Goal: Information Seeking & Learning: Learn about a topic

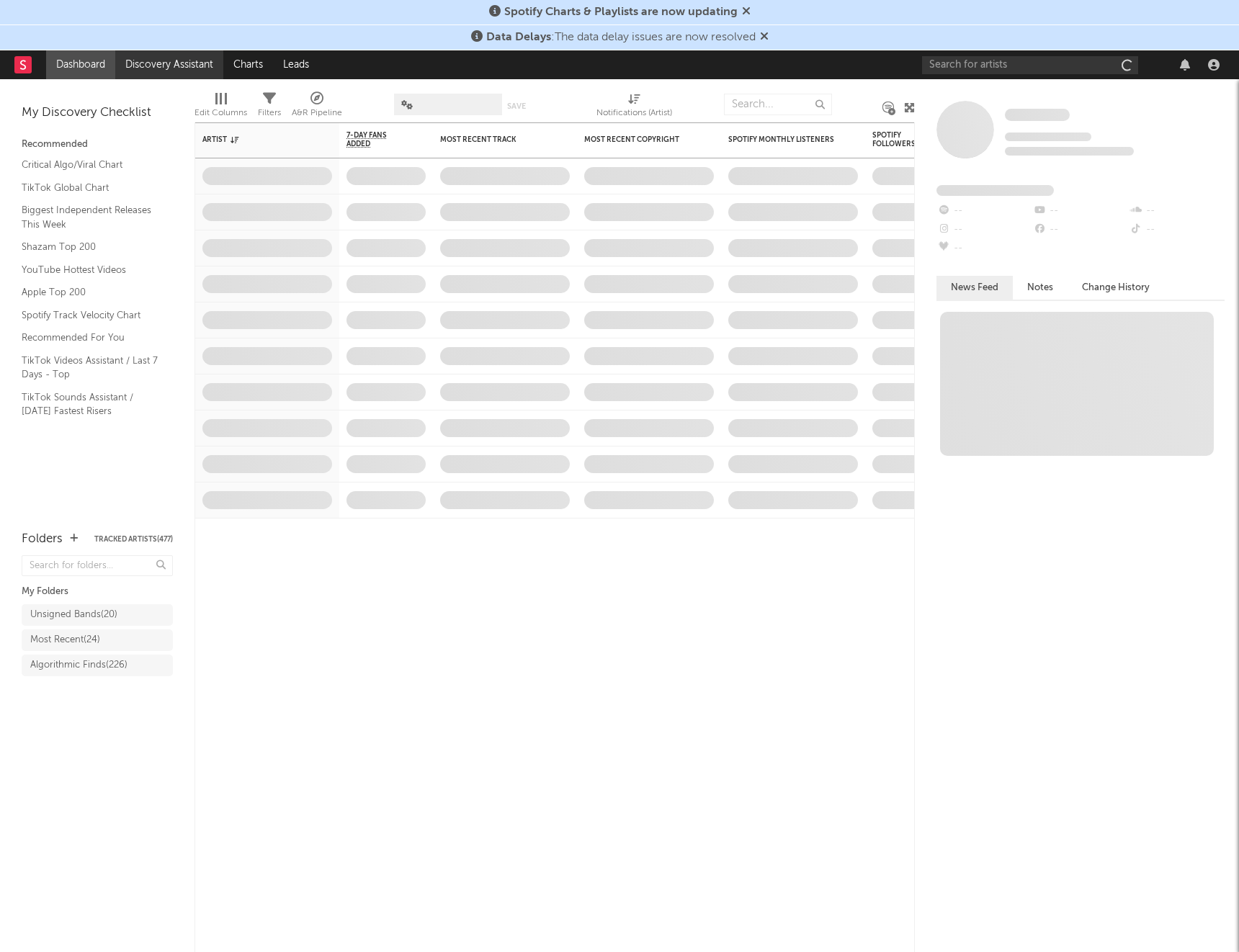
click at [162, 61] on link "Discovery Assistant" at bounding box center [170, 65] width 108 height 28
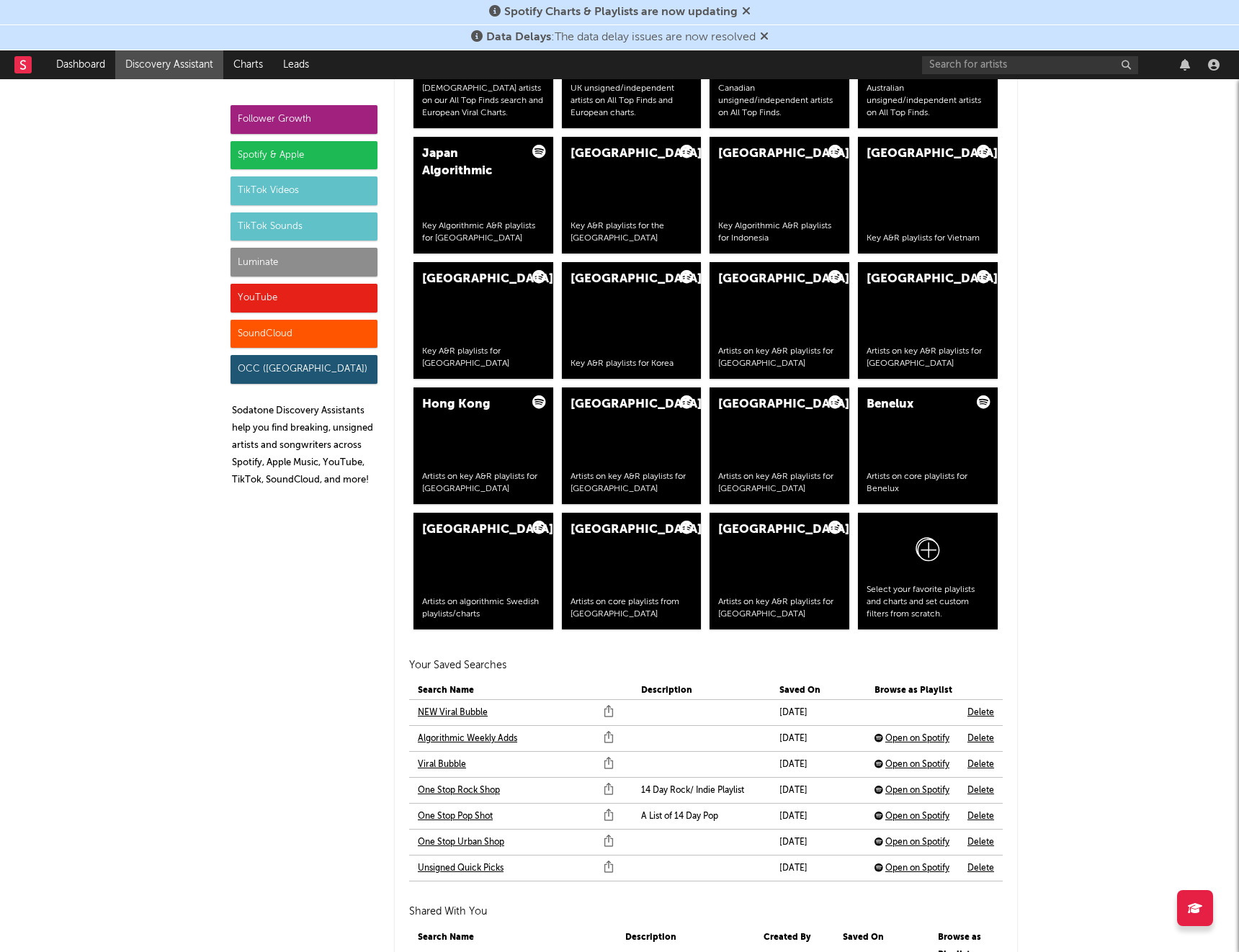
scroll to position [2885, 0]
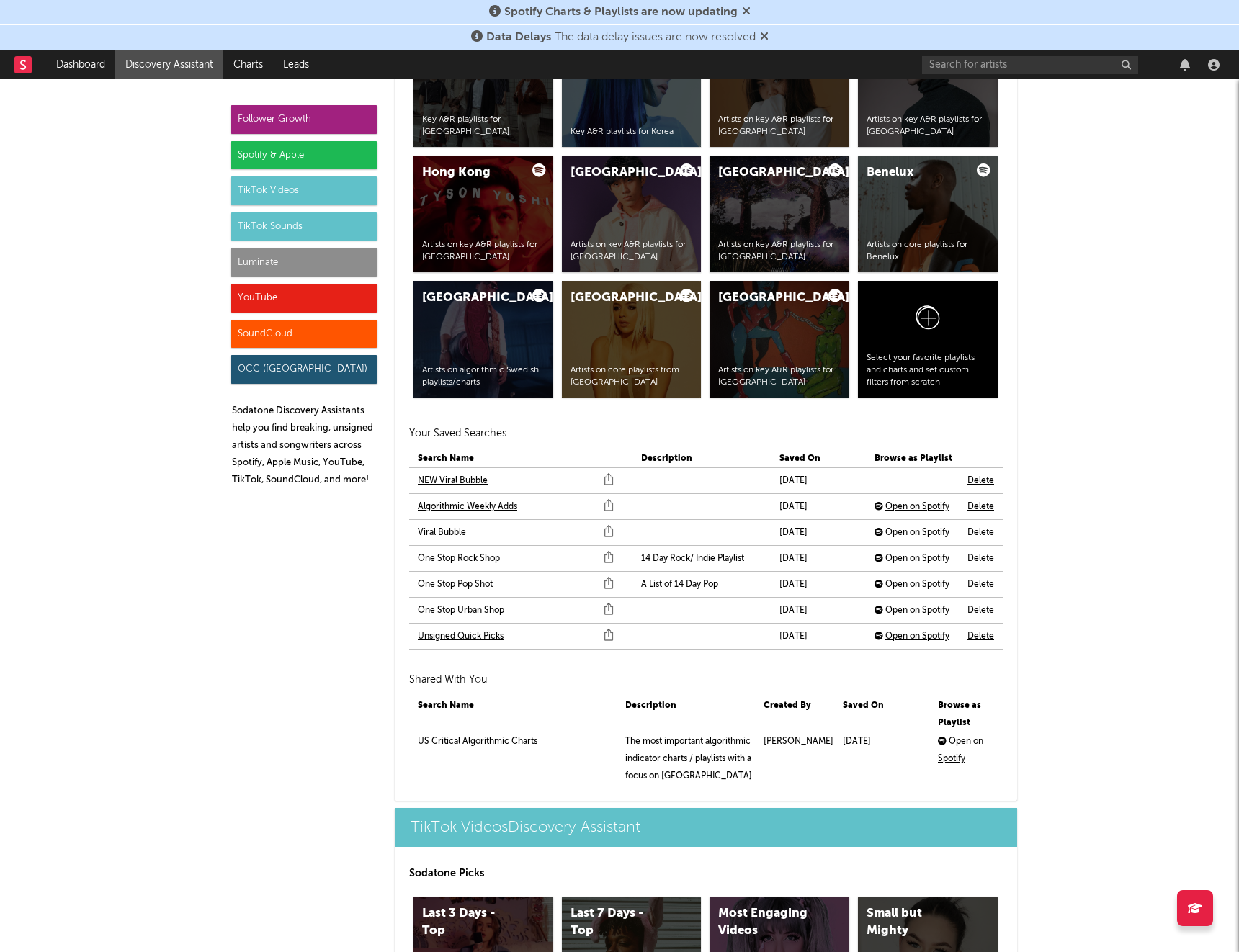
click at [473, 479] on link "NEW Viral Bubble" at bounding box center [452, 480] width 70 height 17
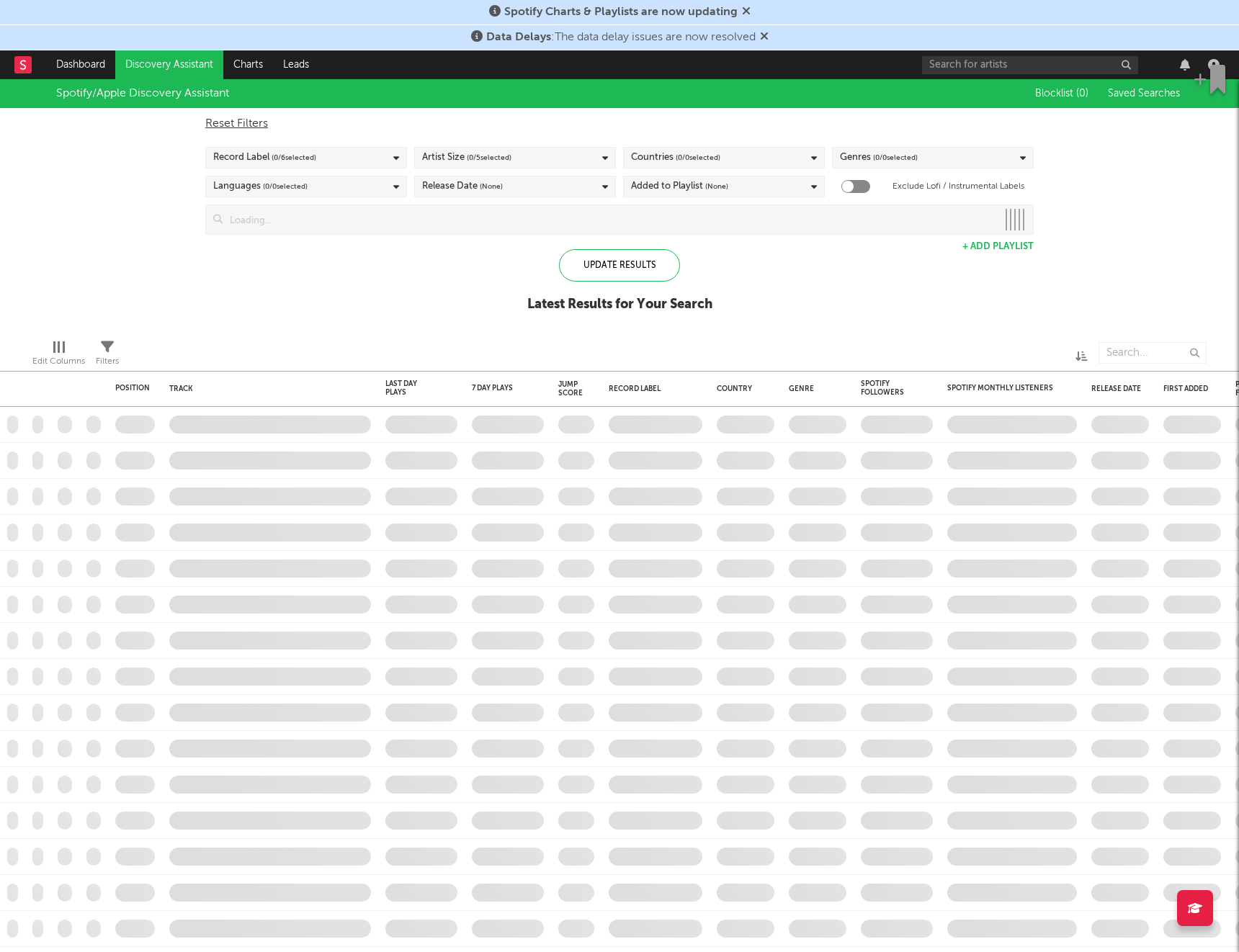
checkbox input "true"
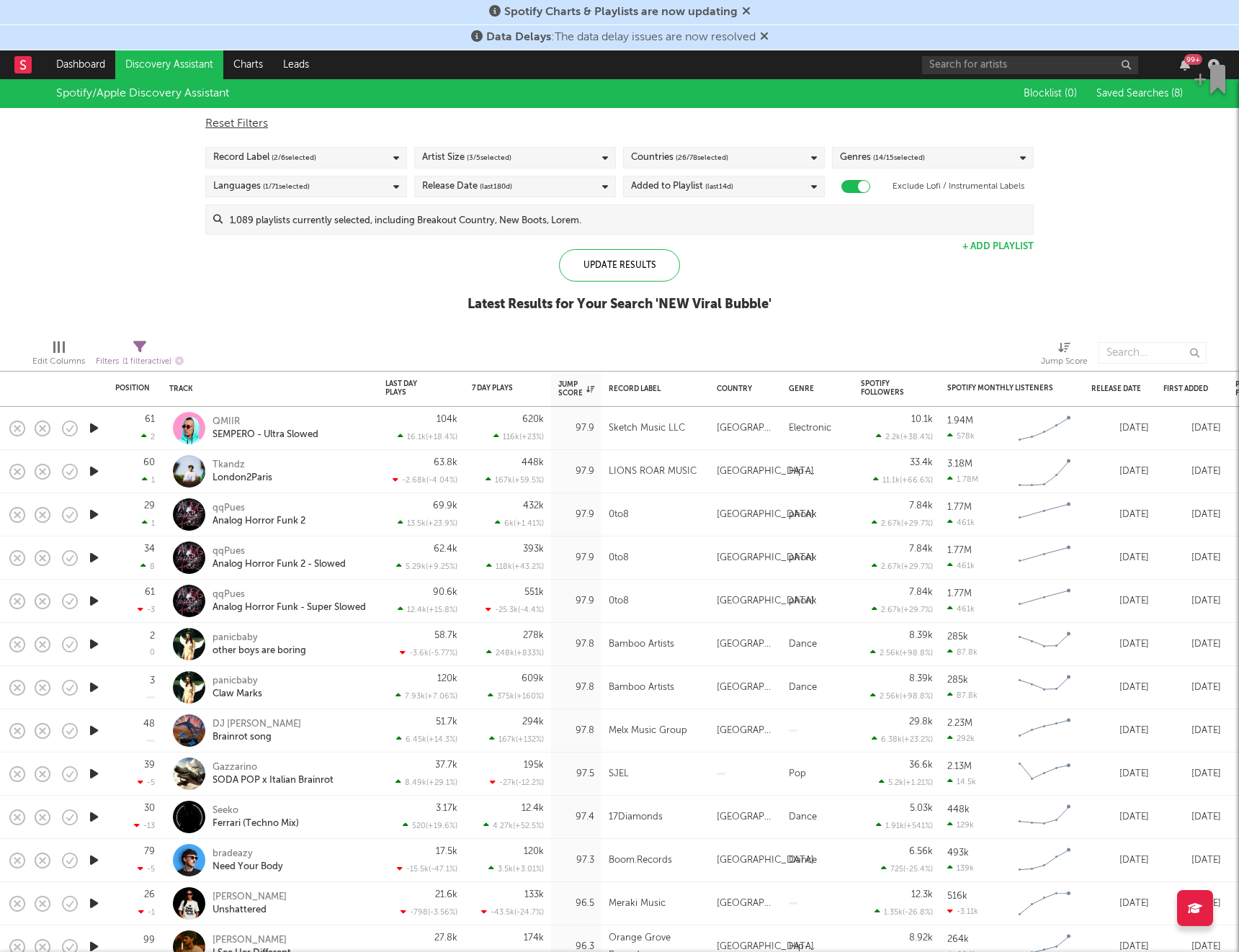
click at [92, 432] on icon "button" at bounding box center [93, 428] width 15 height 18
click at [90, 466] on icon "button" at bounding box center [93, 472] width 15 height 18
click at [96, 647] on icon "button" at bounding box center [93, 644] width 15 height 18
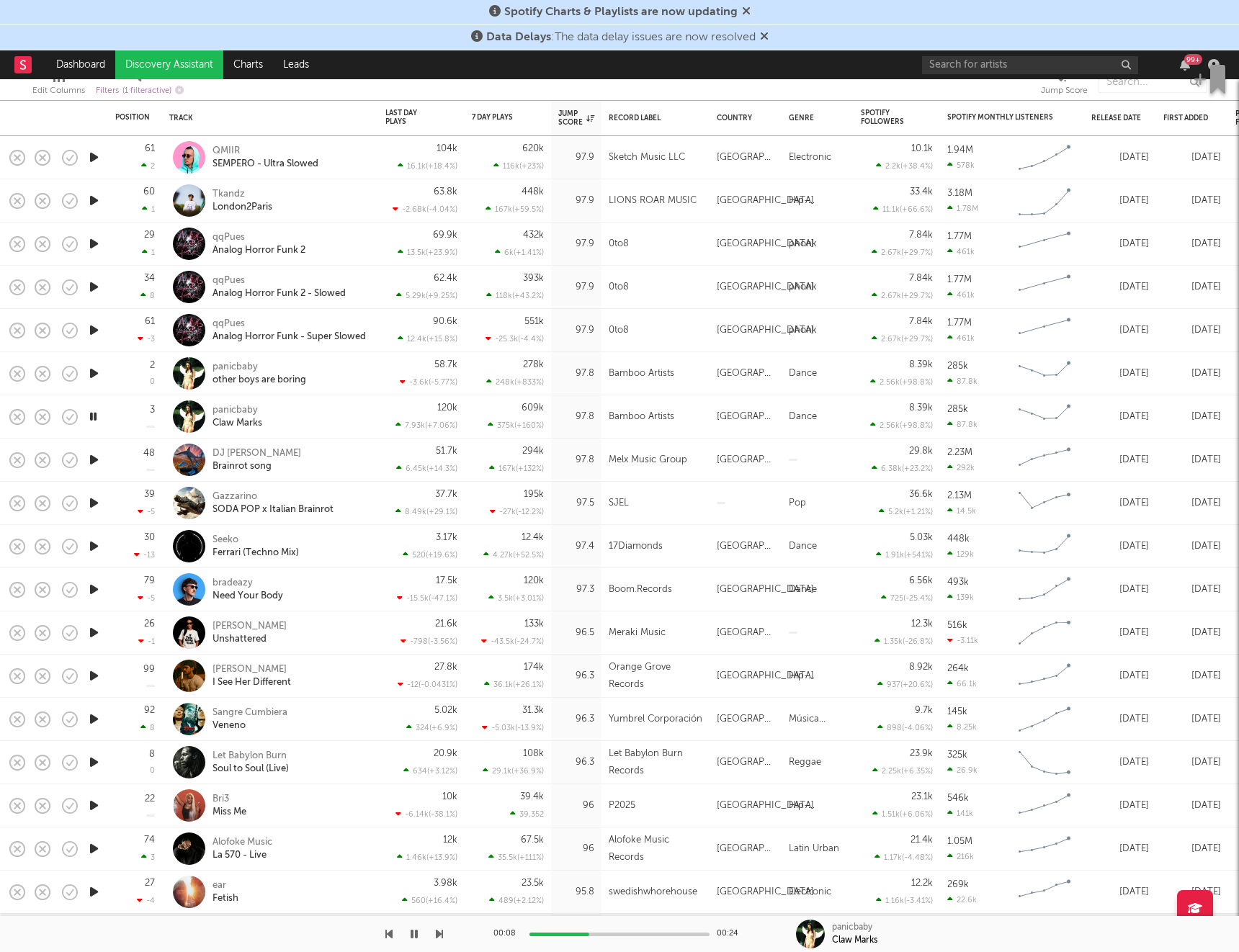
click at [94, 587] on icon "button" at bounding box center [93, 589] width 15 height 18
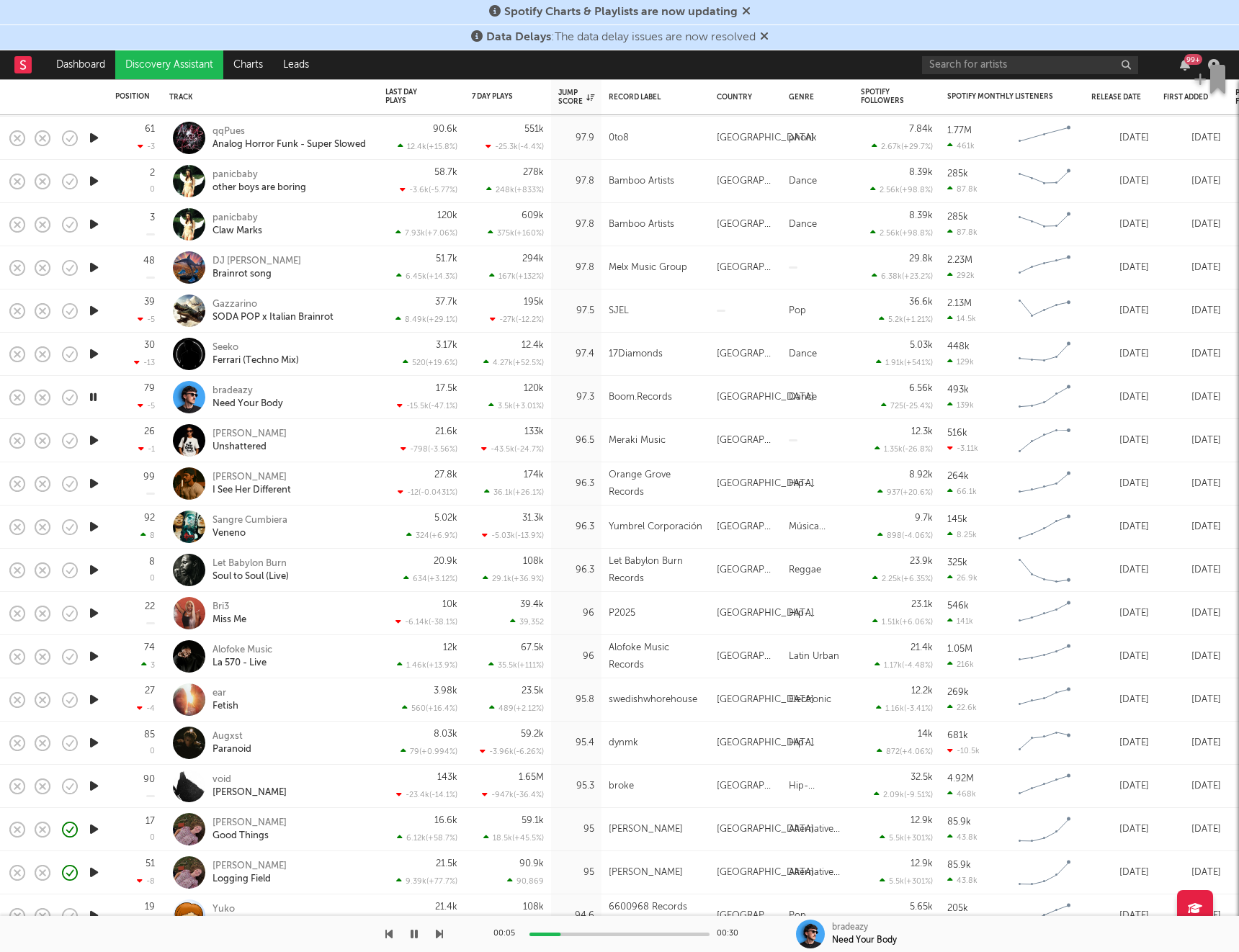
click at [92, 438] on icon "button" at bounding box center [93, 440] width 15 height 18
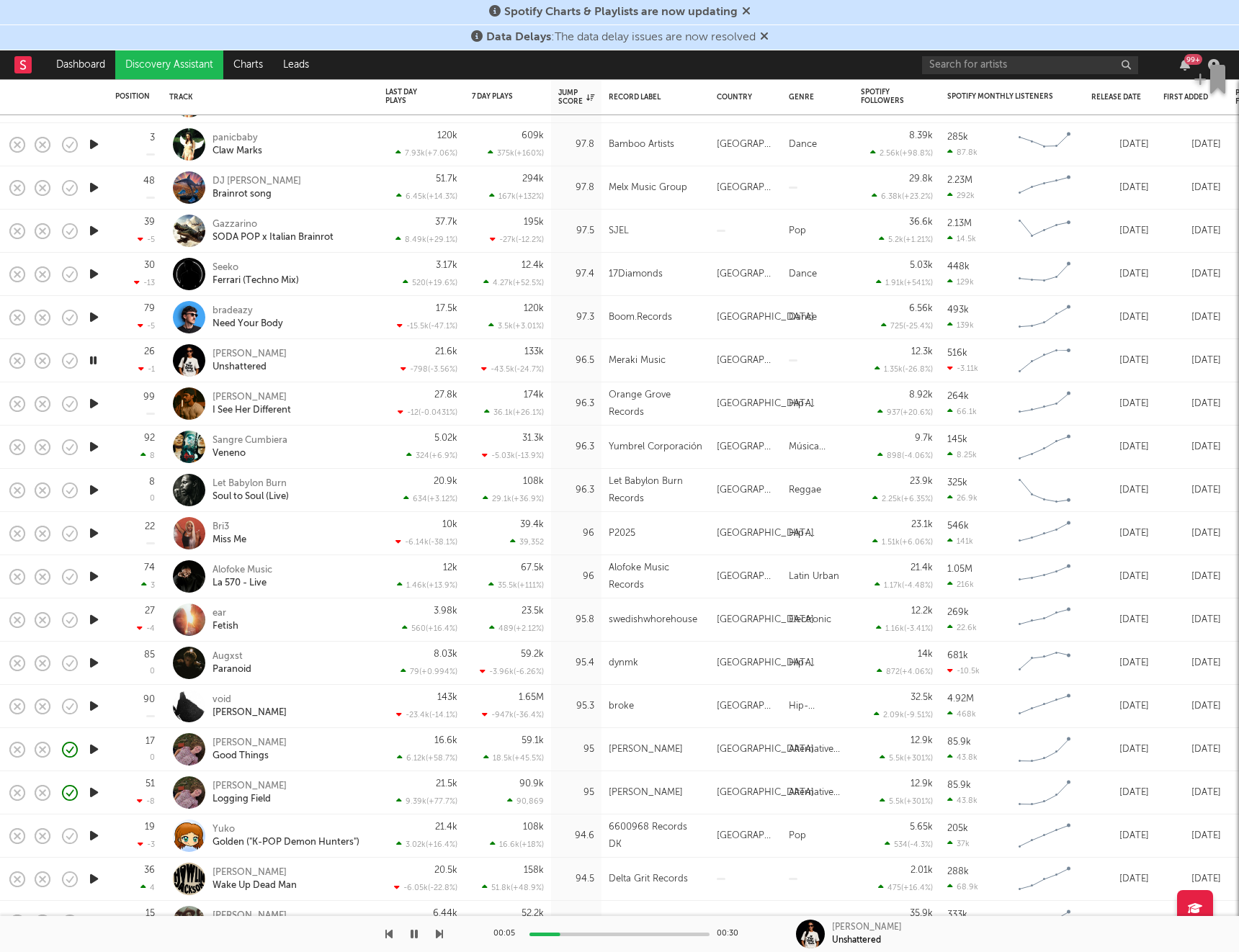
click at [99, 405] on icon "button" at bounding box center [93, 403] width 15 height 18
click at [93, 445] on icon "button" at bounding box center [93, 447] width 15 height 18
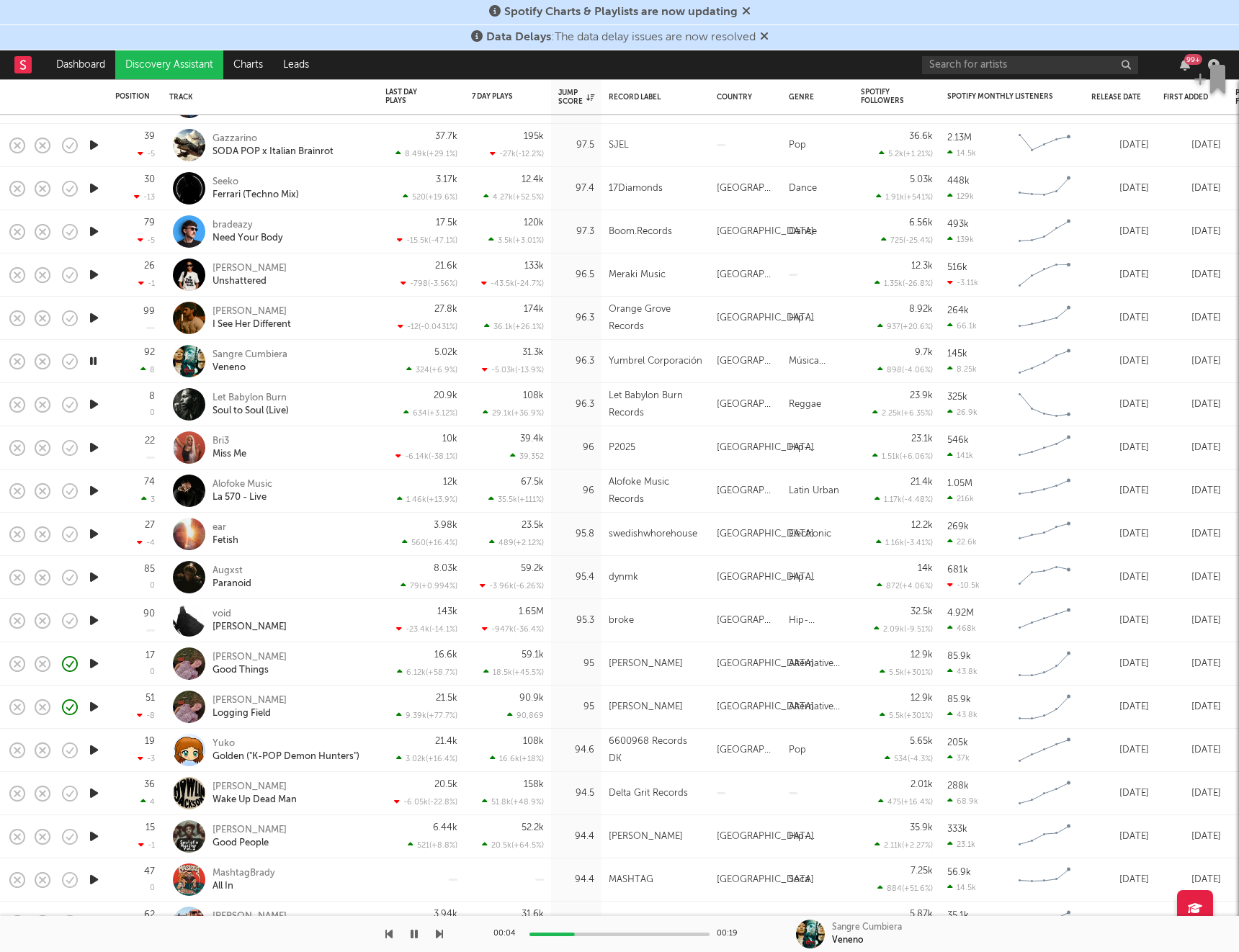
click at [93, 451] on icon "button" at bounding box center [93, 448] width 15 height 18
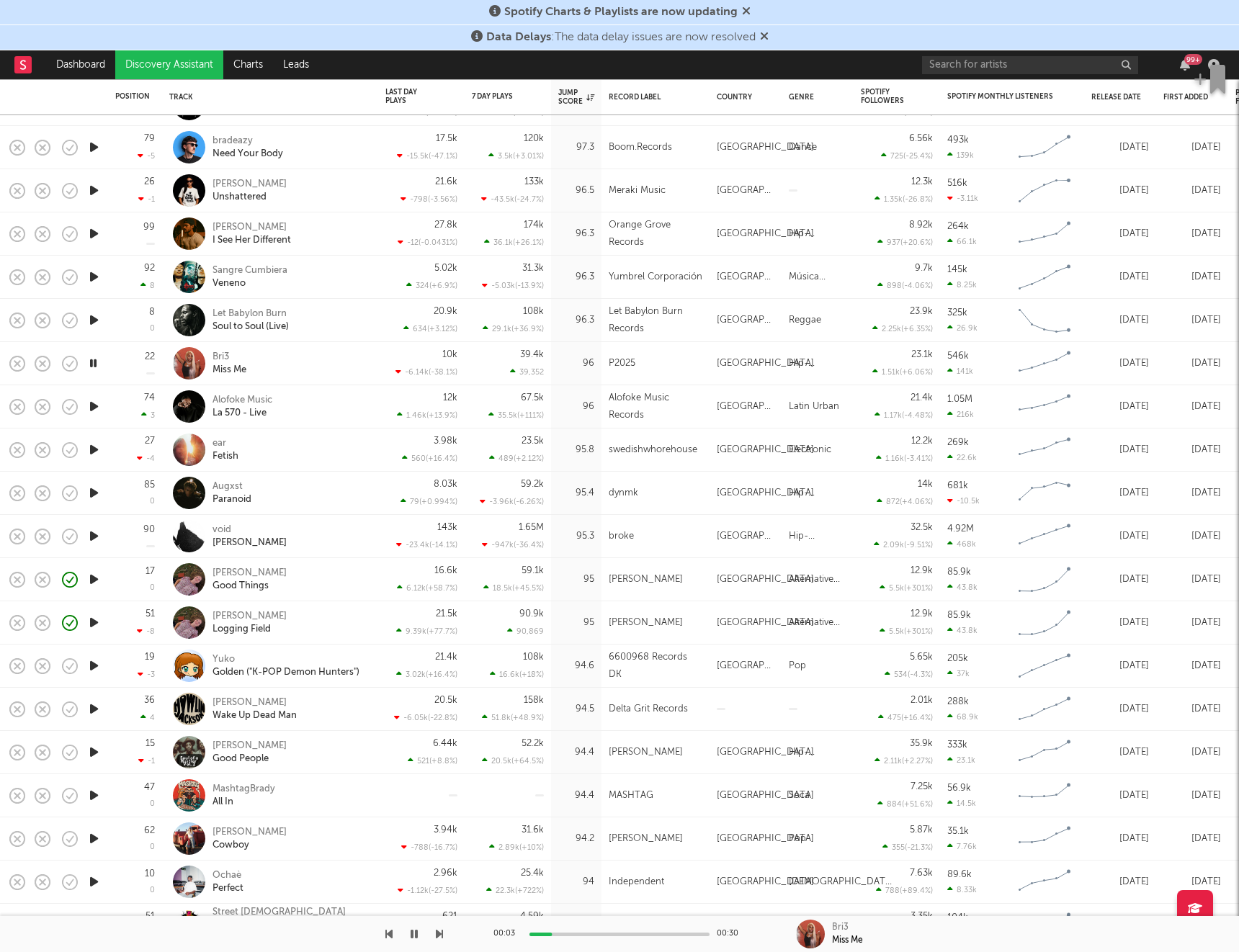
click at [93, 407] on icon "button" at bounding box center [93, 407] width 15 height 18
click at [93, 448] on icon "button" at bounding box center [93, 449] width 15 height 18
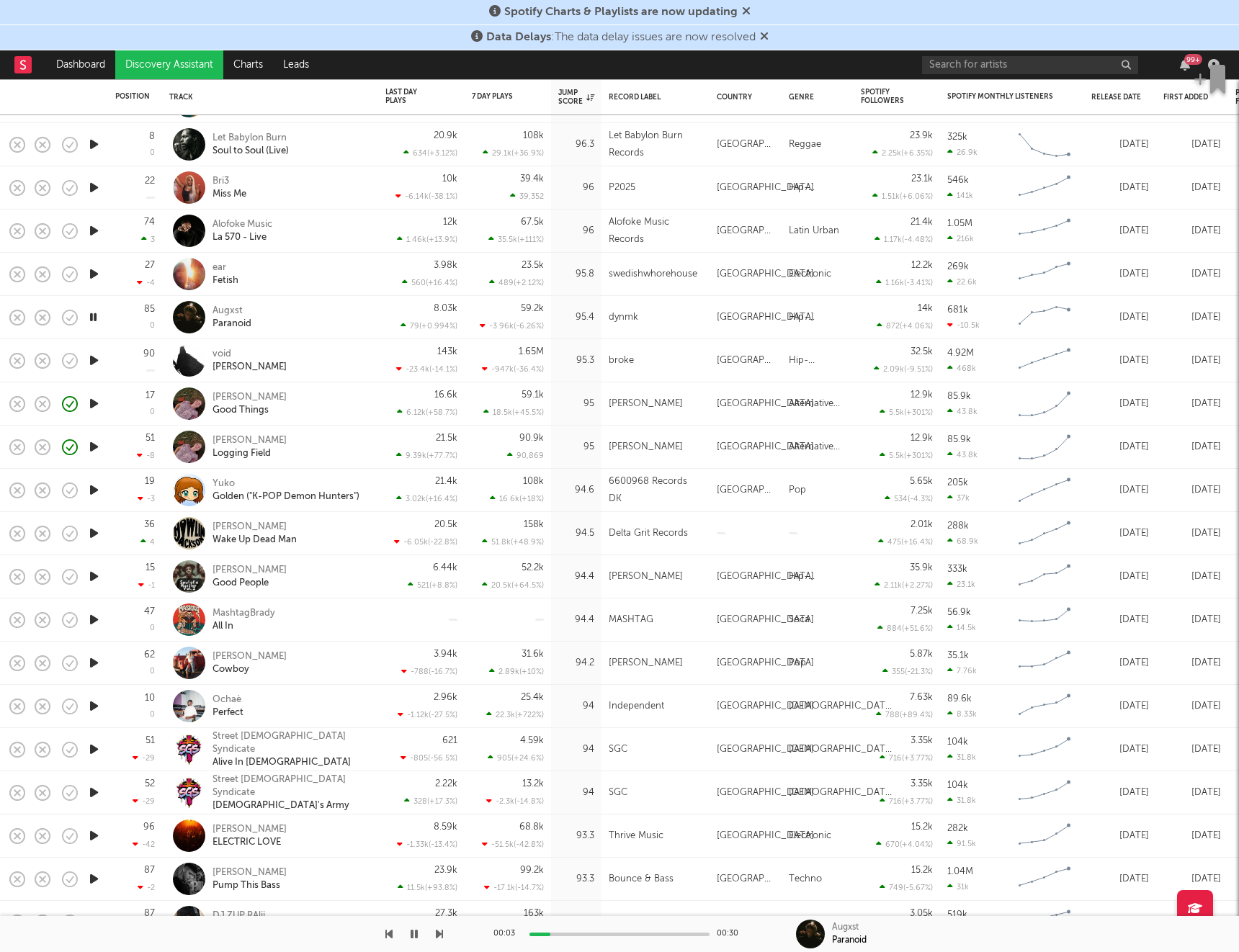
click at [97, 361] on icon "button" at bounding box center [93, 361] width 15 height 18
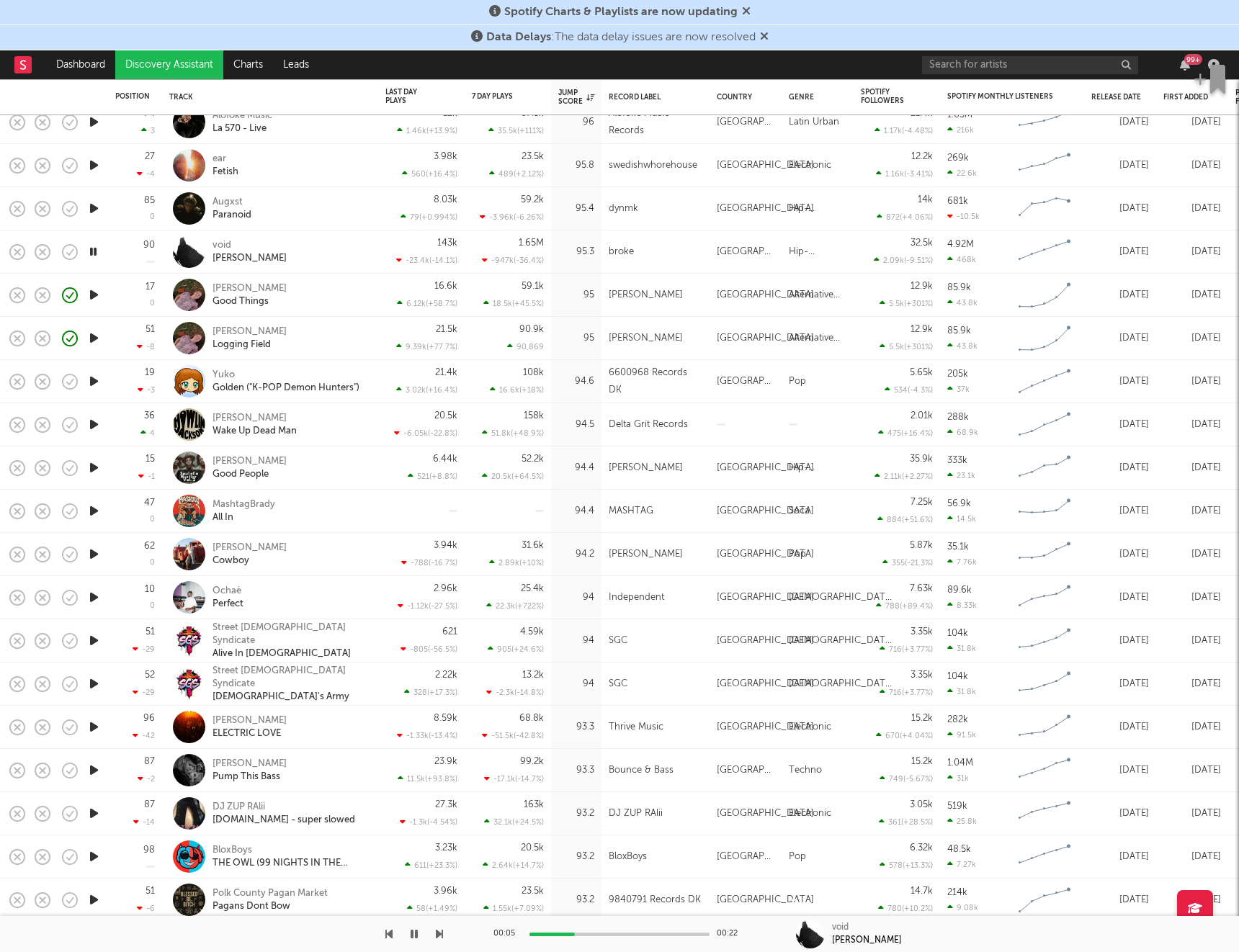
click at [97, 295] on icon "button" at bounding box center [93, 295] width 15 height 18
click at [97, 295] on icon "button" at bounding box center [92, 295] width 13 height 18
click at [92, 426] on icon "button" at bounding box center [93, 424] width 15 height 18
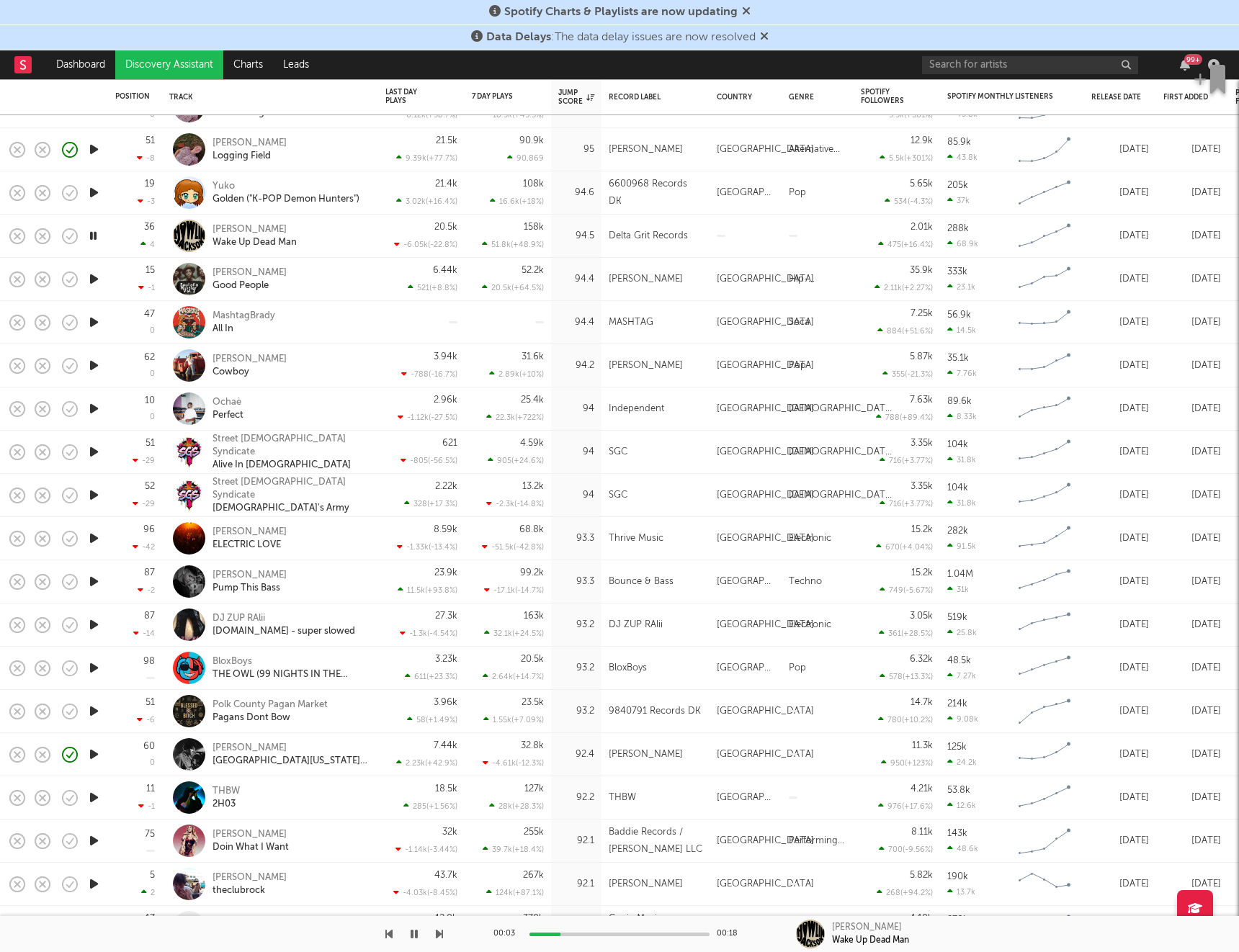
click at [94, 280] on icon "button" at bounding box center [93, 279] width 15 height 18
click at [97, 324] on icon "button" at bounding box center [93, 322] width 15 height 18
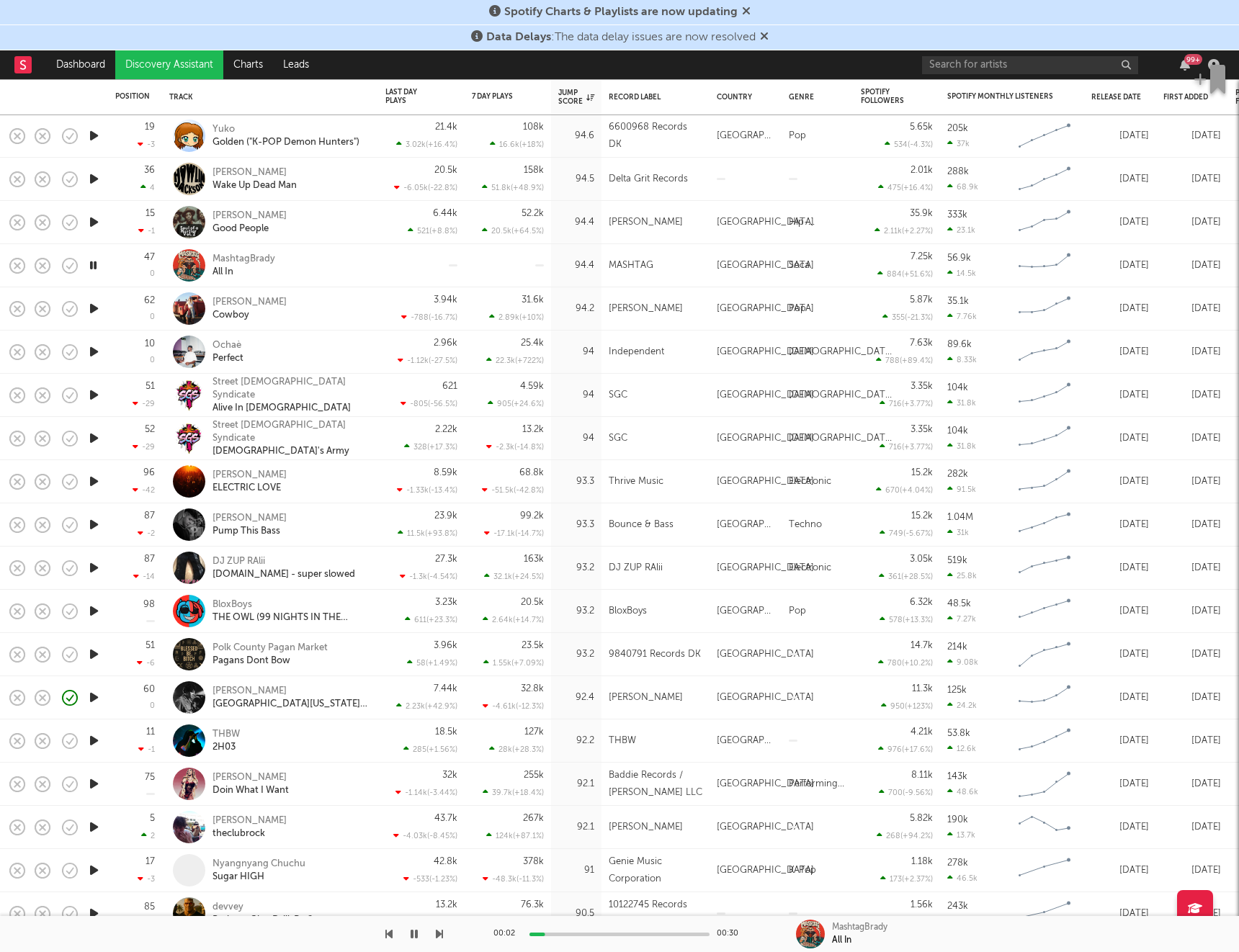
click at [93, 311] on icon "button" at bounding box center [93, 308] width 15 height 18
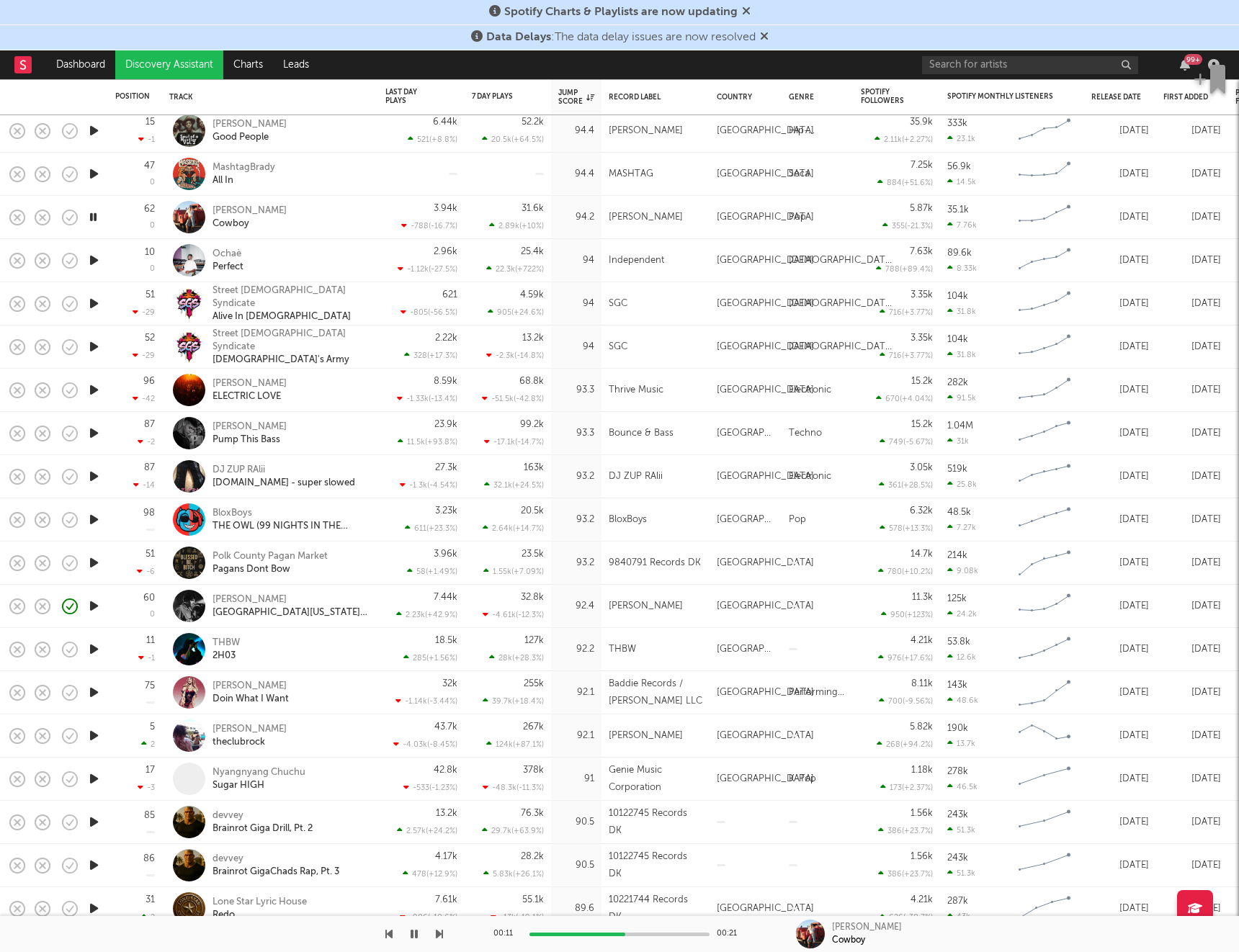
click at [95, 260] on icon "button" at bounding box center [93, 260] width 15 height 18
click at [95, 388] on icon "button" at bounding box center [93, 390] width 15 height 18
click at [93, 430] on icon "button" at bounding box center [93, 433] width 15 height 18
click at [94, 564] on icon "button" at bounding box center [93, 562] width 15 height 18
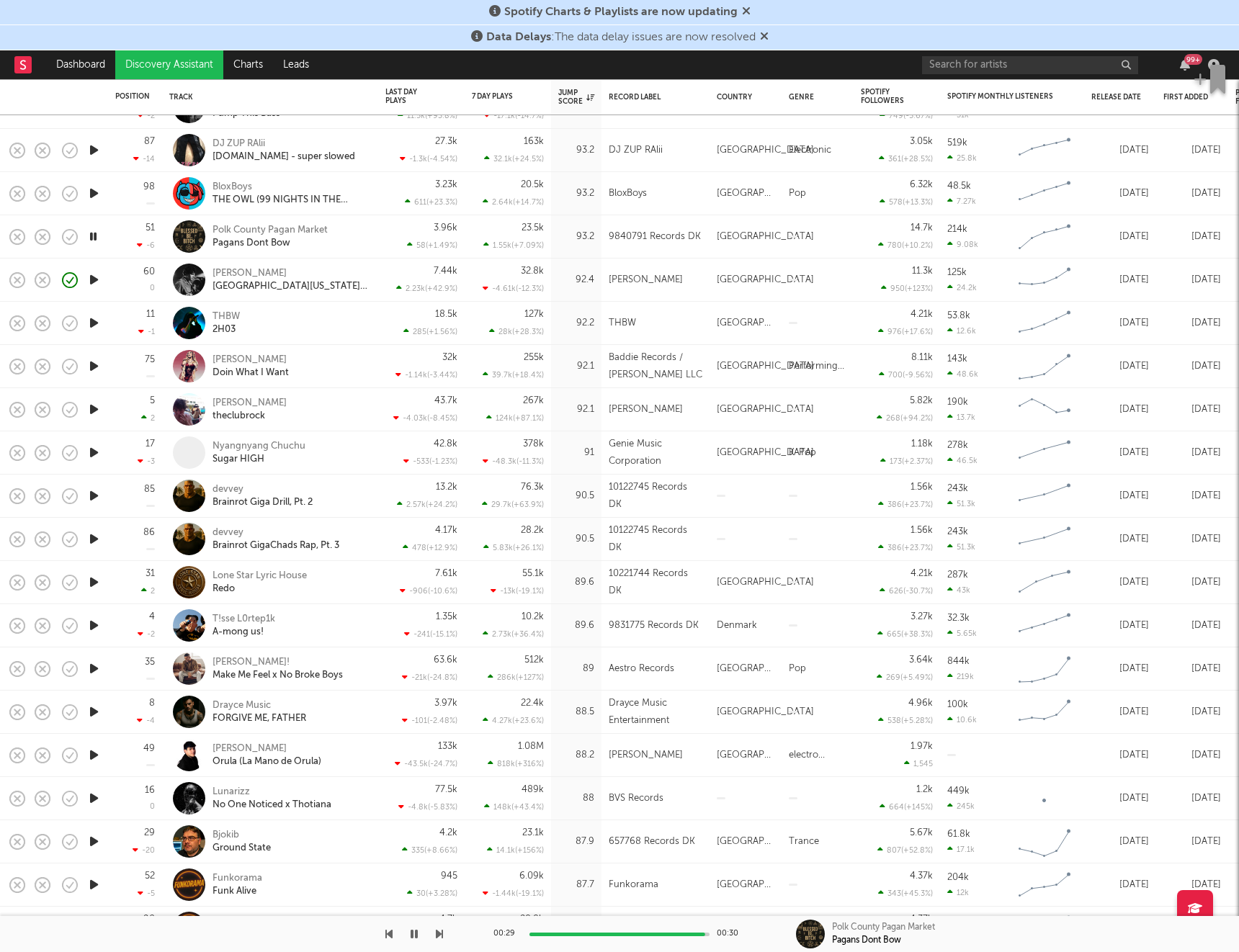
click at [98, 327] on icon "button" at bounding box center [93, 322] width 15 height 18
click at [94, 371] on icon "button" at bounding box center [93, 366] width 15 height 18
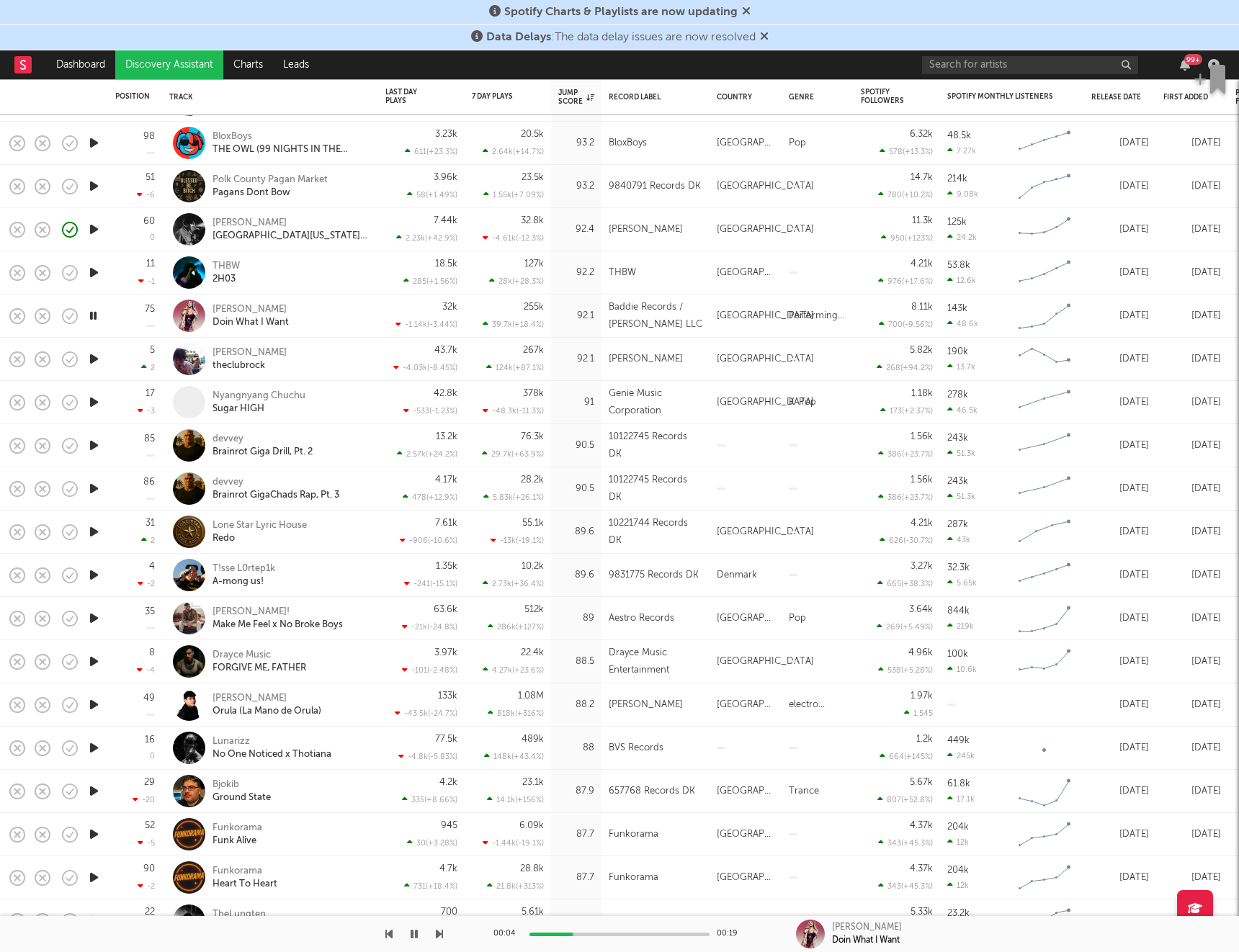
click at [97, 362] on icon "button" at bounding box center [93, 359] width 15 height 18
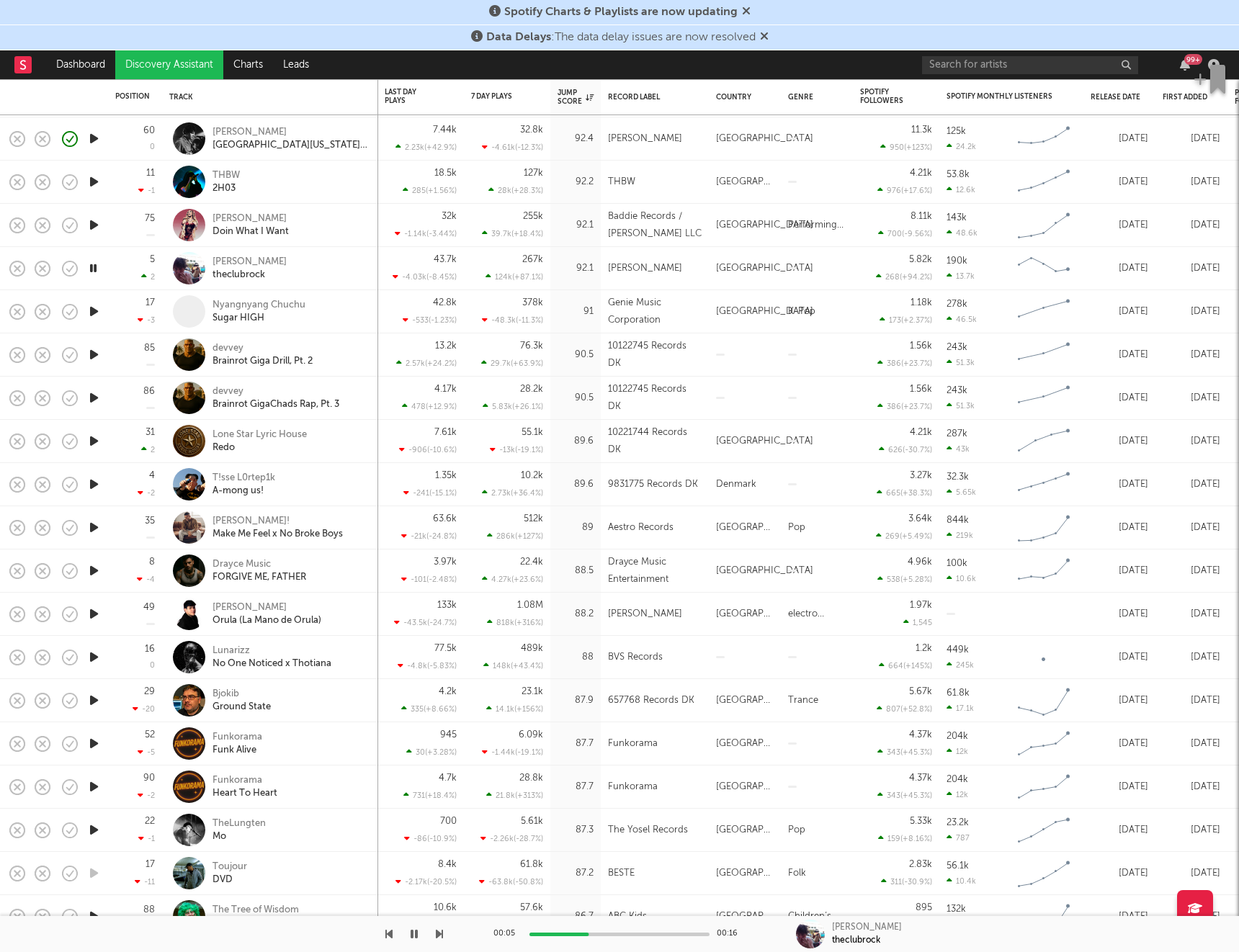
click at [94, 357] on icon "button" at bounding box center [93, 354] width 15 height 18
click at [92, 447] on icon "button" at bounding box center [93, 440] width 15 height 18
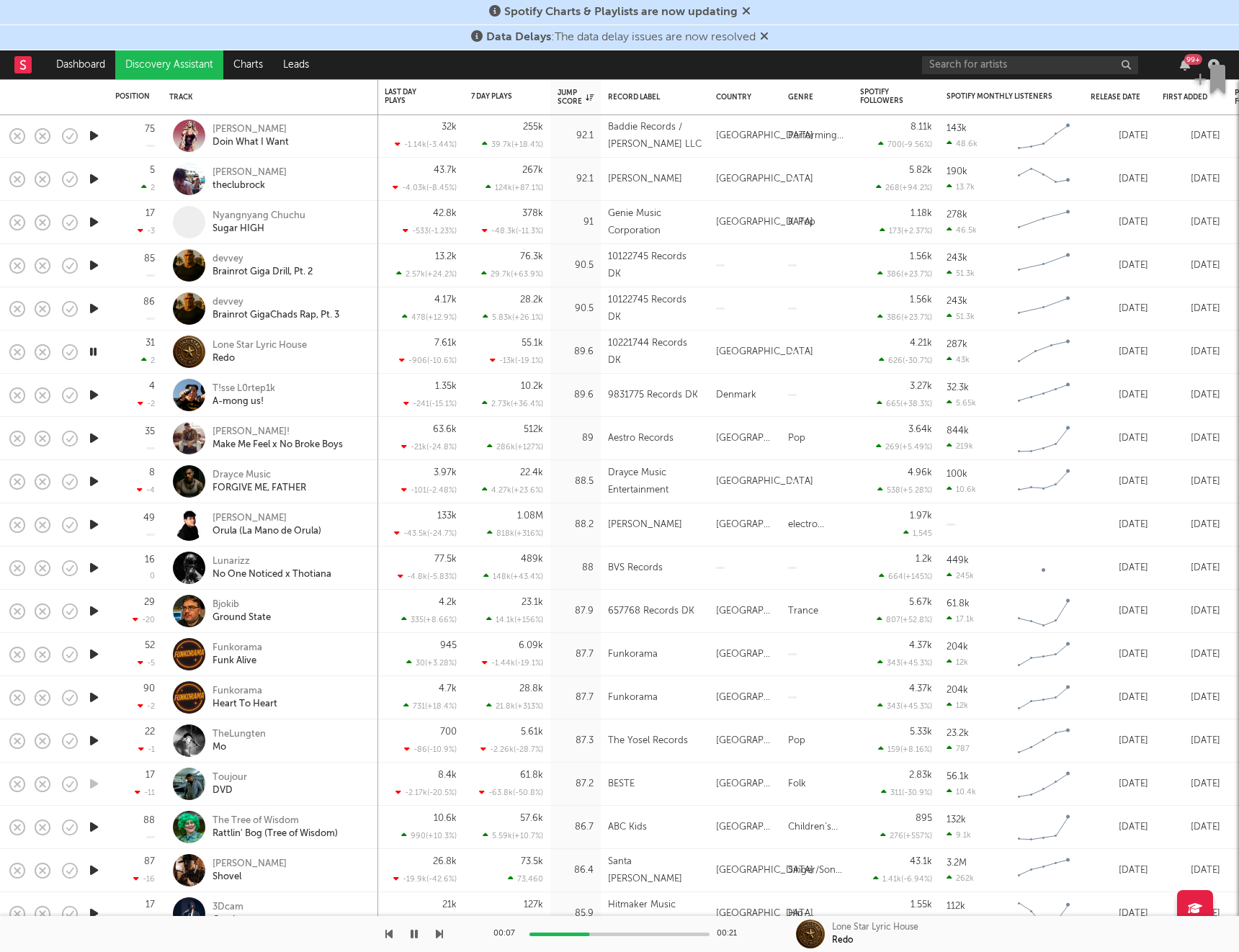
click at [94, 397] on icon "button" at bounding box center [93, 395] width 15 height 18
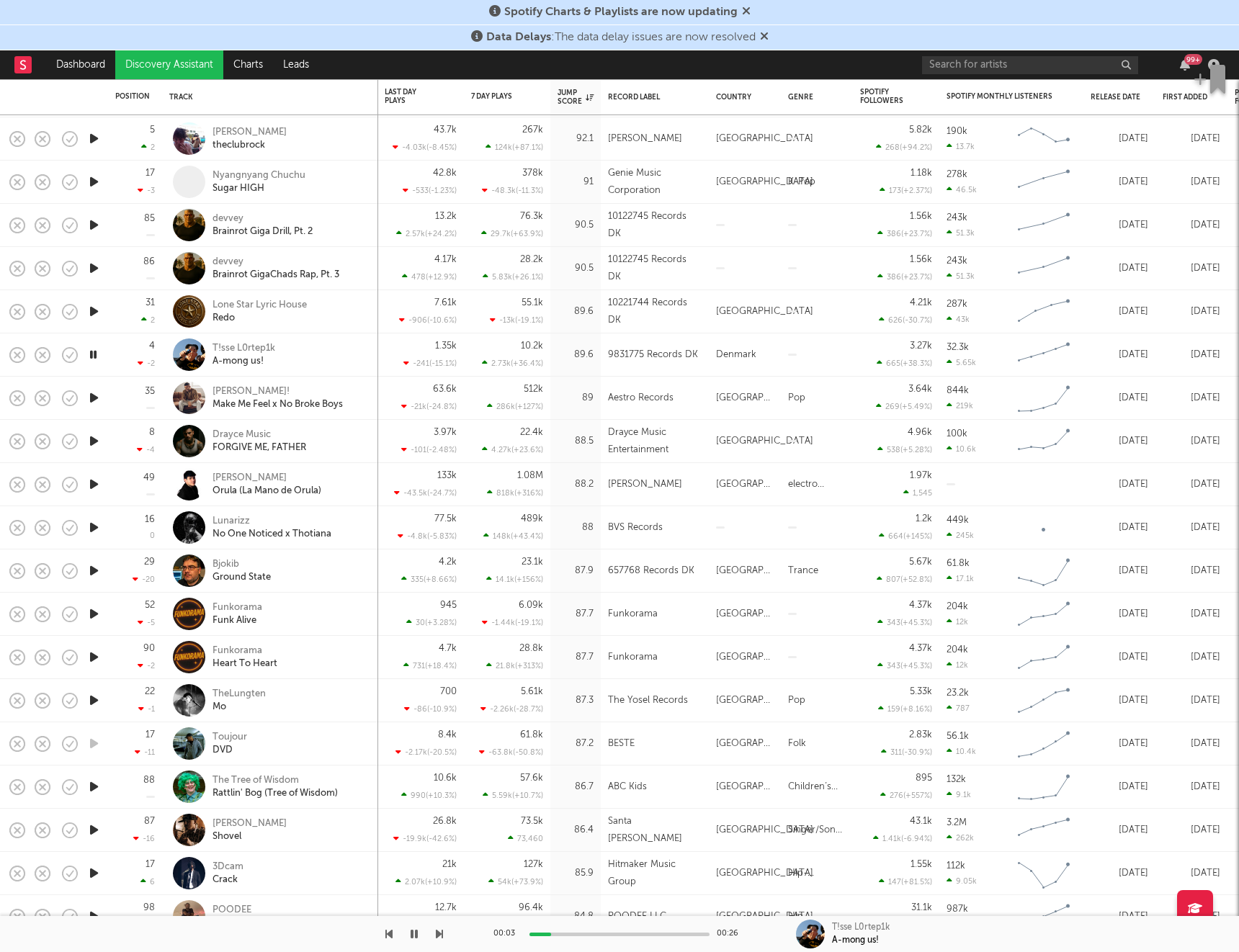
click at [94, 396] on icon "button" at bounding box center [93, 398] width 15 height 18
click at [95, 441] on icon "button" at bounding box center [93, 440] width 15 height 18
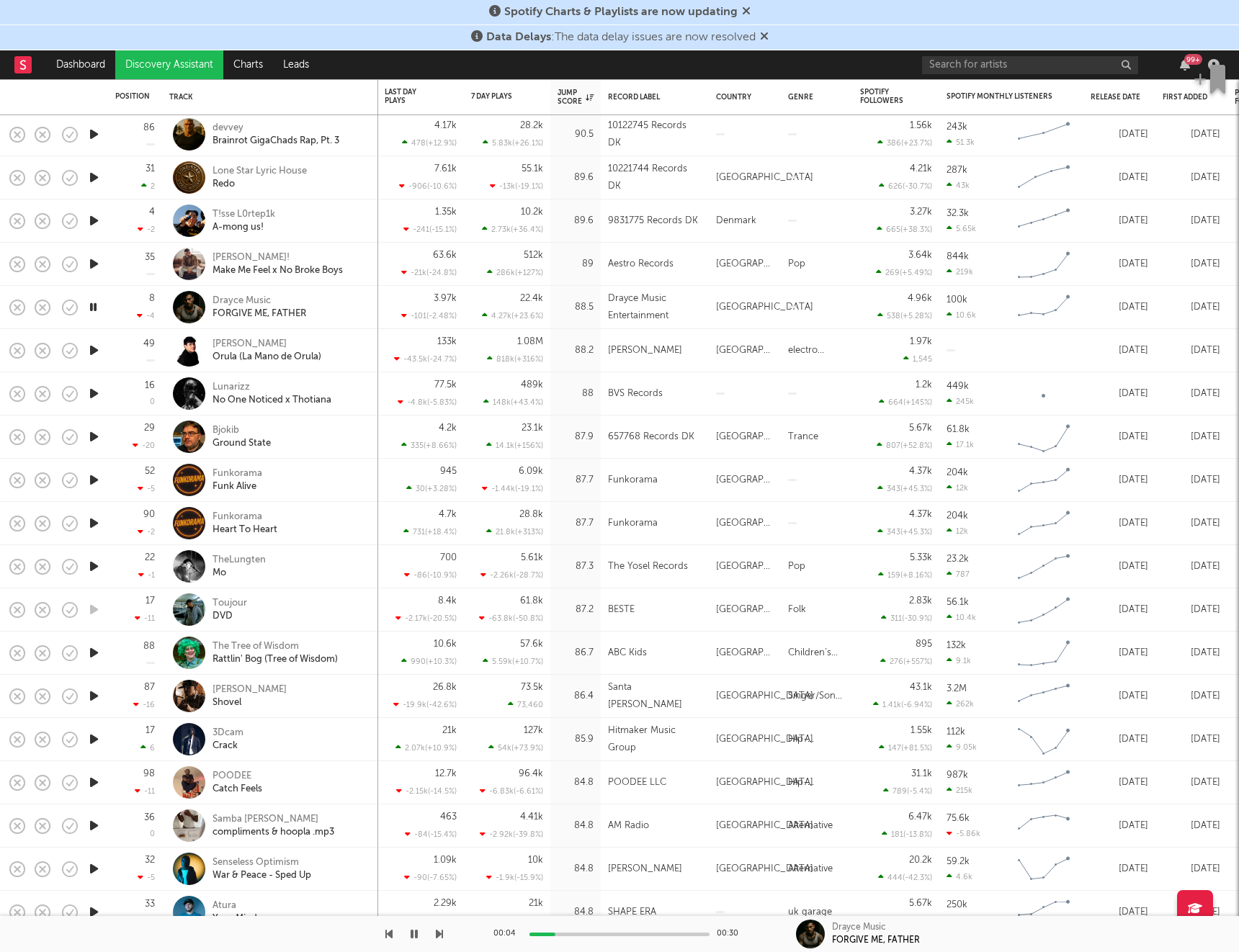
click at [95, 352] on icon "button" at bounding box center [93, 350] width 15 height 18
click at [93, 395] on icon "button" at bounding box center [93, 393] width 15 height 18
click at [93, 438] on icon "button" at bounding box center [93, 437] width 15 height 18
click at [96, 479] on icon "button" at bounding box center [93, 480] width 15 height 18
click at [93, 567] on icon "button" at bounding box center [93, 567] width 15 height 18
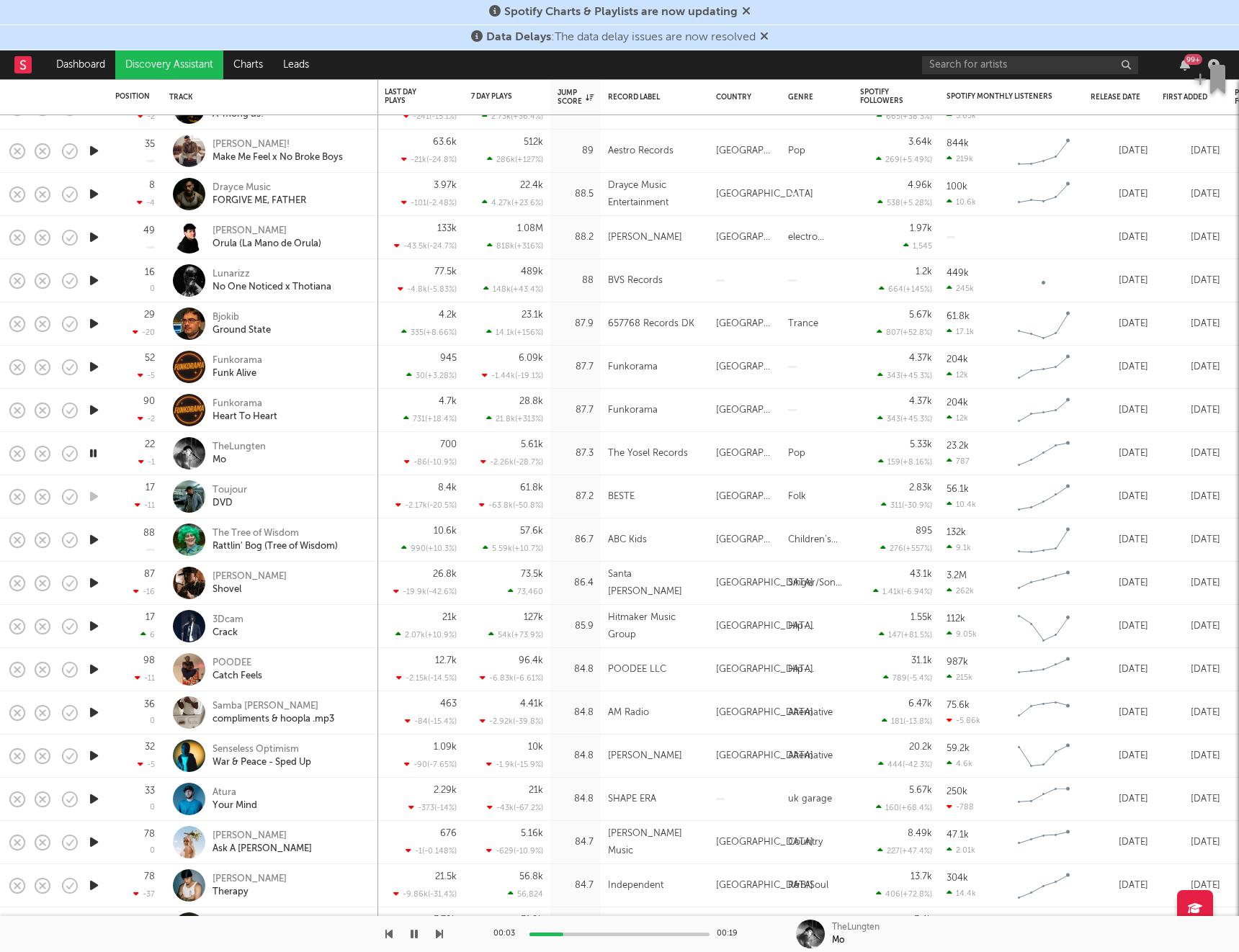
click at [95, 543] on icon "button" at bounding box center [93, 540] width 15 height 18
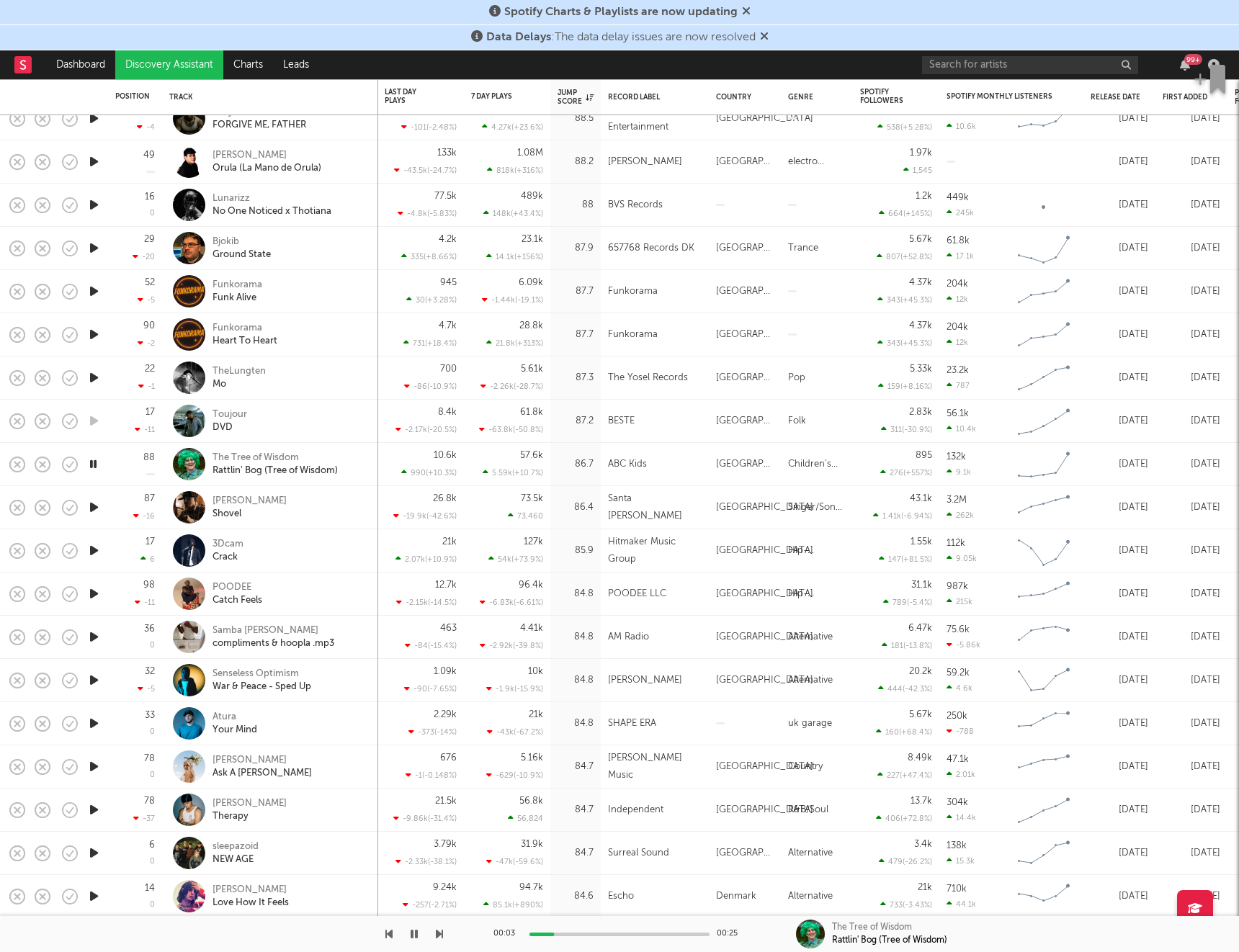
click at [94, 509] on icon "button" at bounding box center [93, 507] width 15 height 18
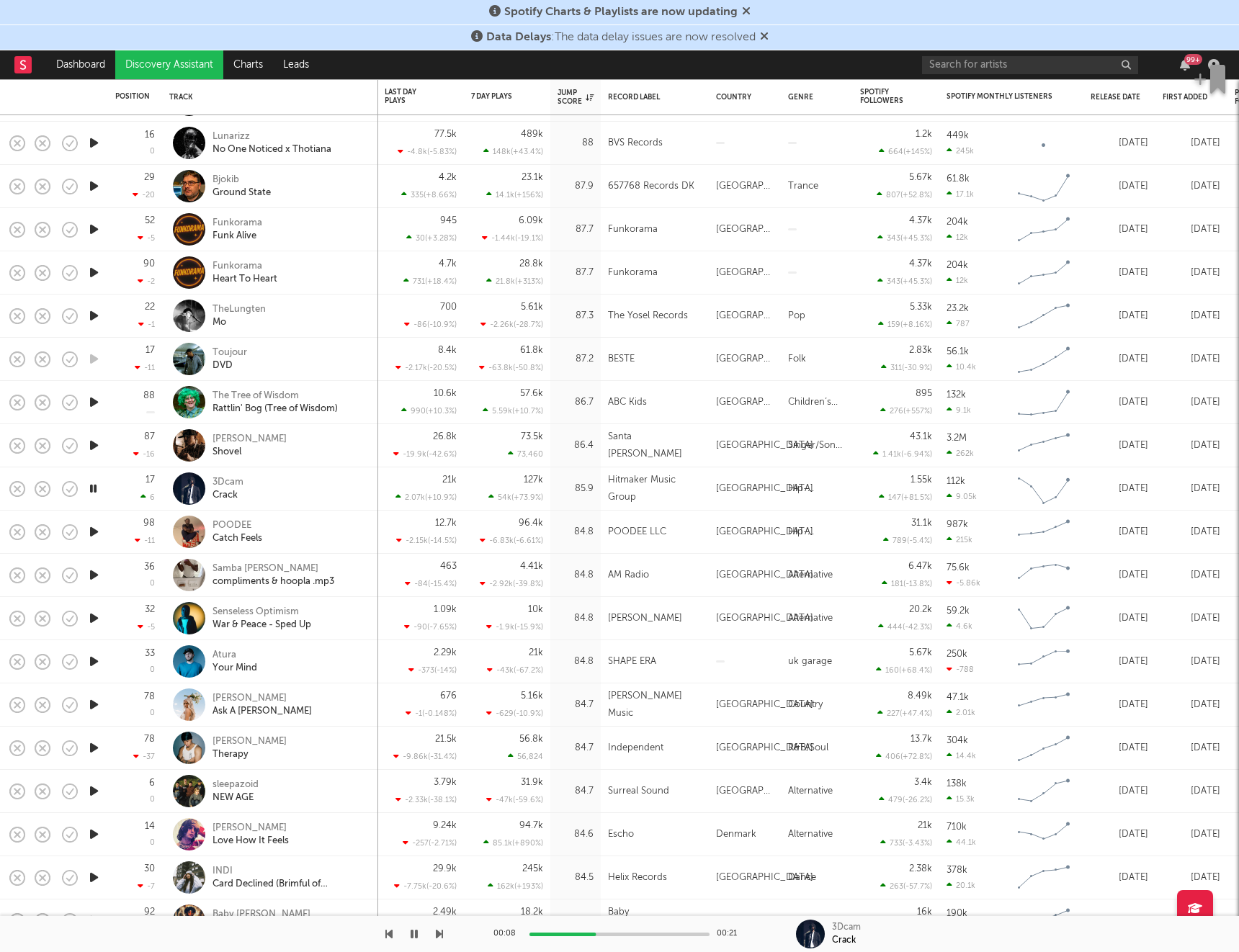
click at [97, 534] on icon "button" at bounding box center [93, 532] width 15 height 18
click at [93, 534] on icon "button" at bounding box center [92, 532] width 13 height 18
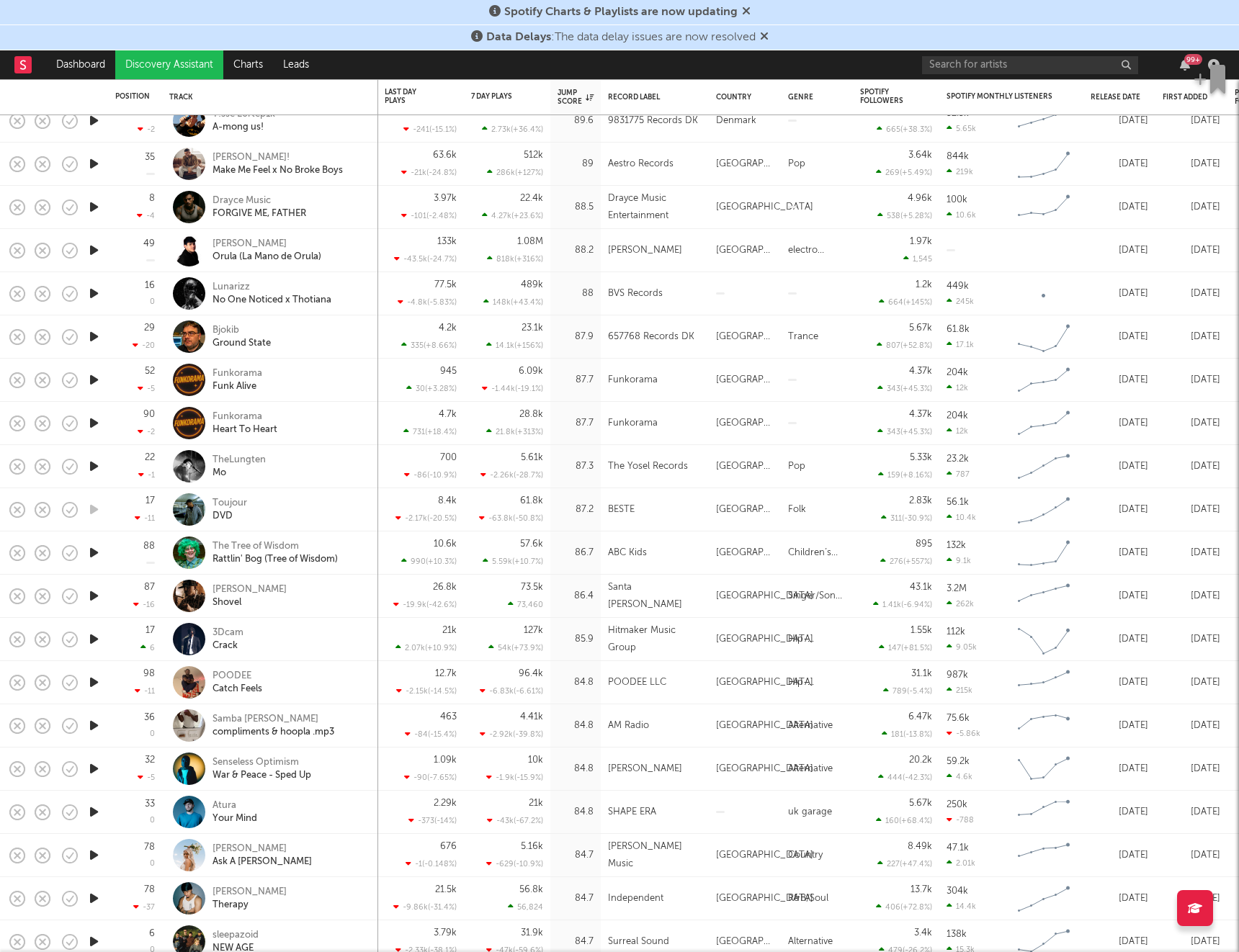
click at [95, 683] on icon "button" at bounding box center [93, 682] width 15 height 18
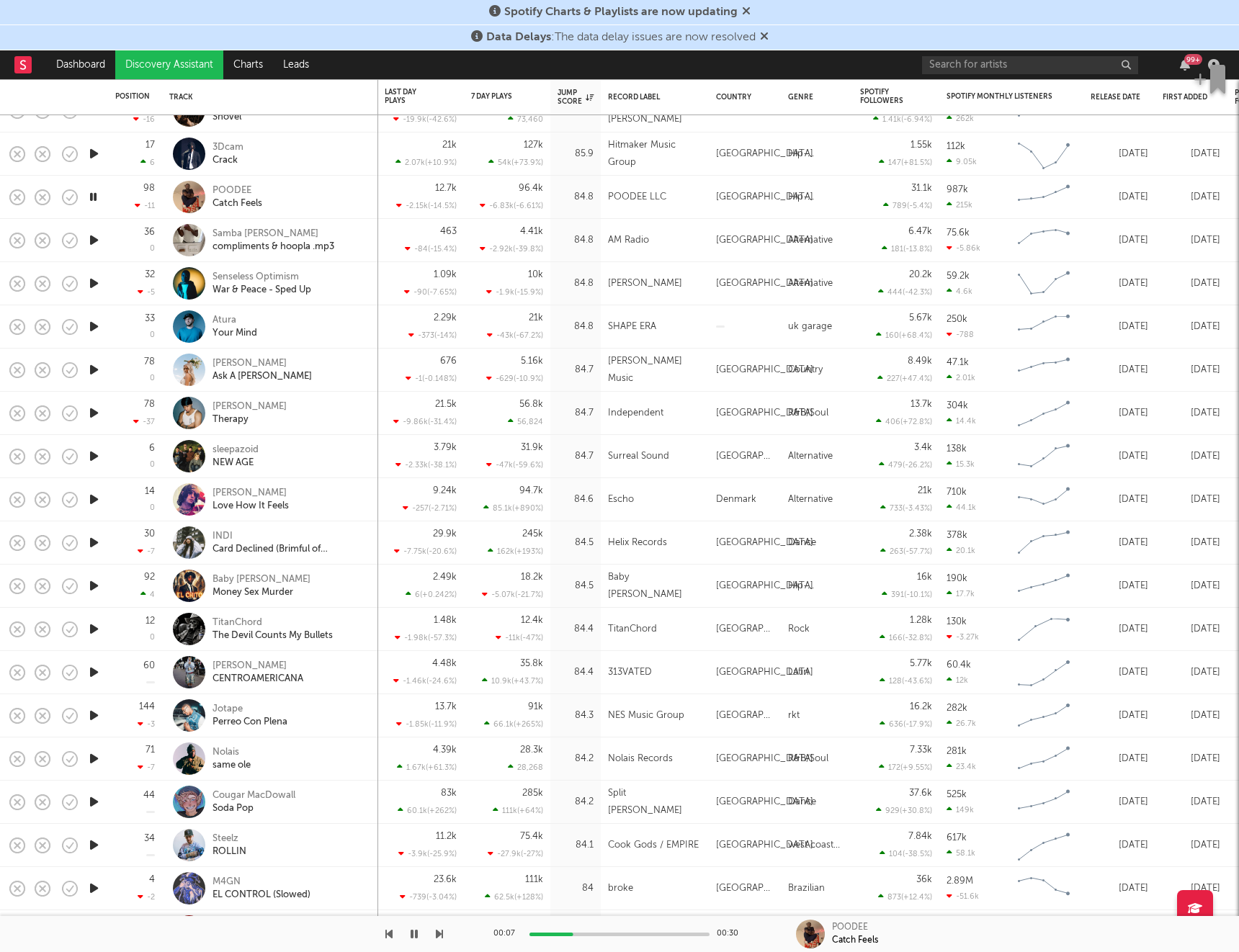
click at [92, 238] on icon "button" at bounding box center [93, 240] width 15 height 18
click at [93, 283] on icon "button" at bounding box center [93, 283] width 15 height 18
click at [97, 327] on icon "button" at bounding box center [93, 327] width 15 height 18
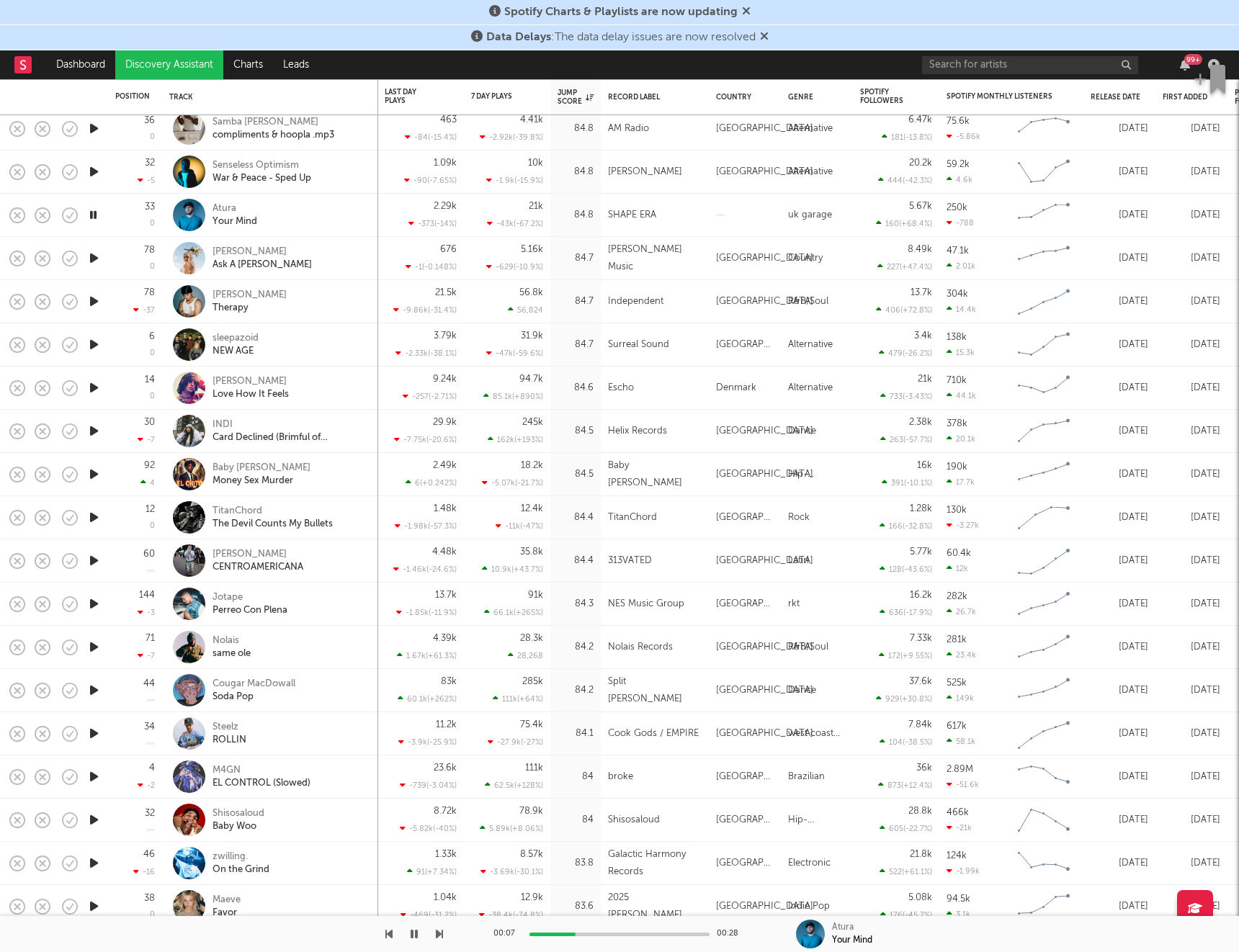
click at [93, 263] on icon "button" at bounding box center [93, 258] width 15 height 18
click at [232, 263] on div "Ask A [PERSON_NAME]" at bounding box center [262, 265] width 99 height 13
click at [96, 298] on icon "button" at bounding box center [93, 301] width 15 height 18
click at [94, 303] on icon "button" at bounding box center [92, 301] width 13 height 18
click at [93, 300] on icon "button" at bounding box center [93, 301] width 15 height 18
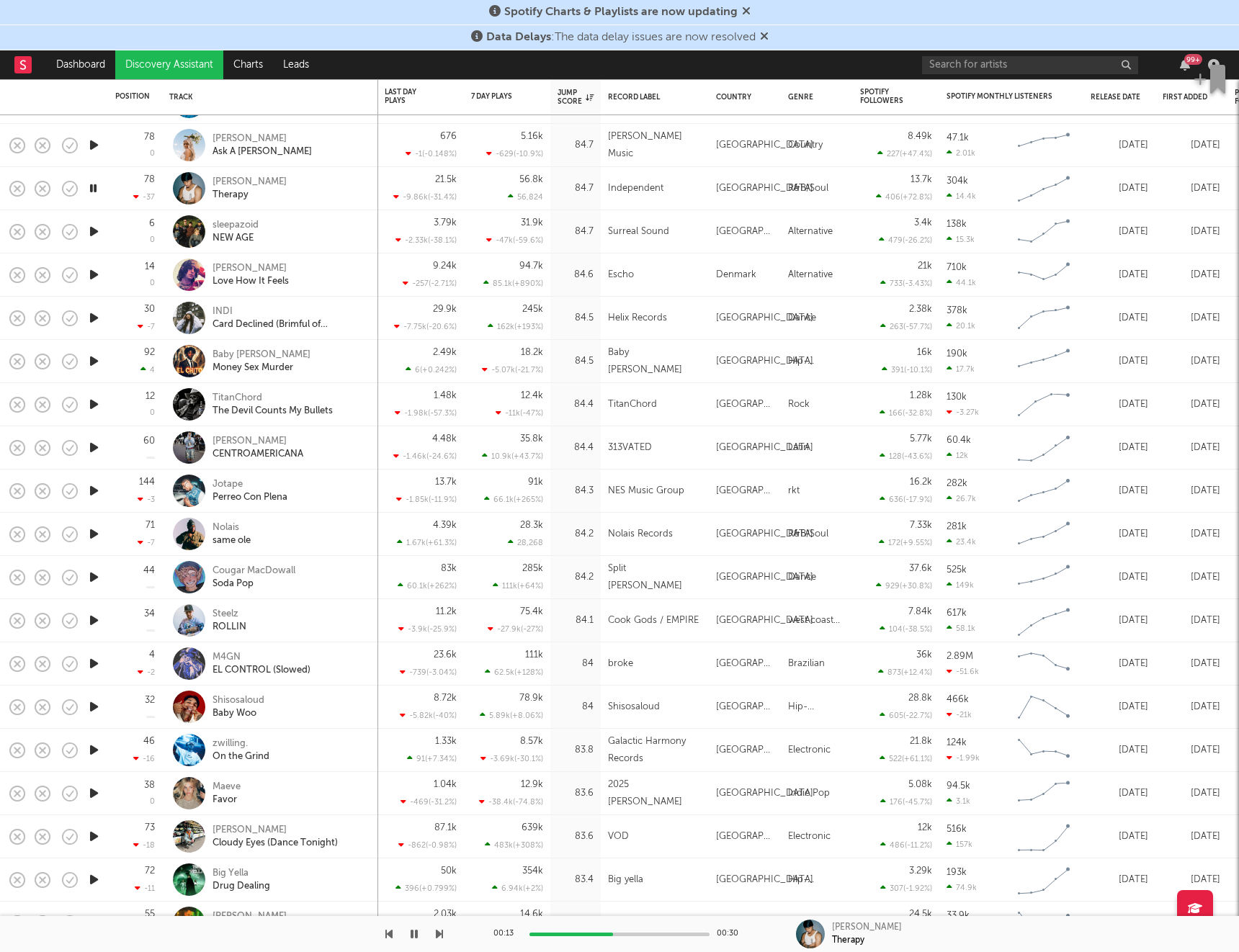
click at [92, 231] on icon "button" at bounding box center [93, 232] width 15 height 18
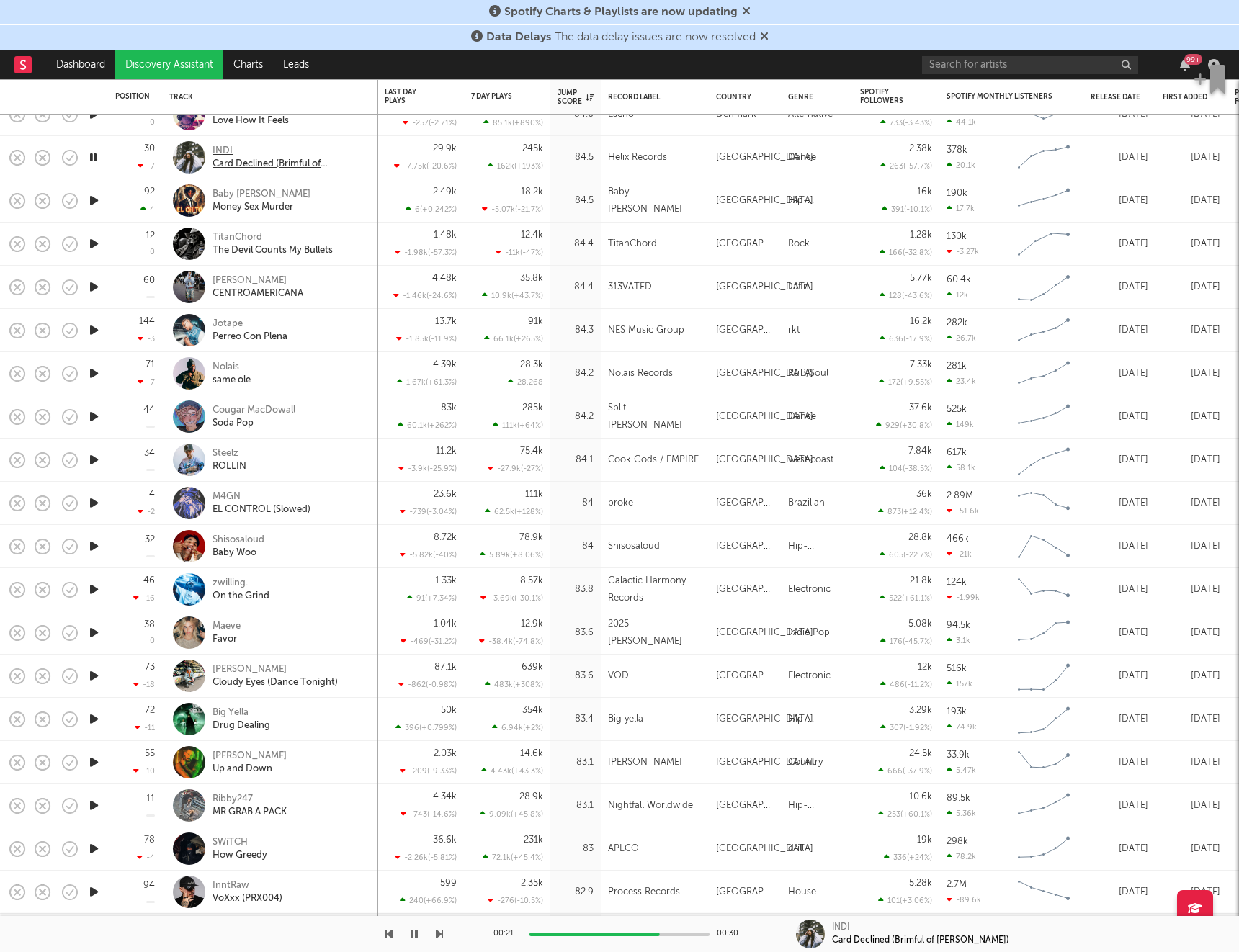
click at [226, 163] on div "Card Declined (Brimful of [PERSON_NAME])" at bounding box center [290, 164] width 155 height 13
click at [94, 200] on icon "button" at bounding box center [92, 201] width 13 height 18
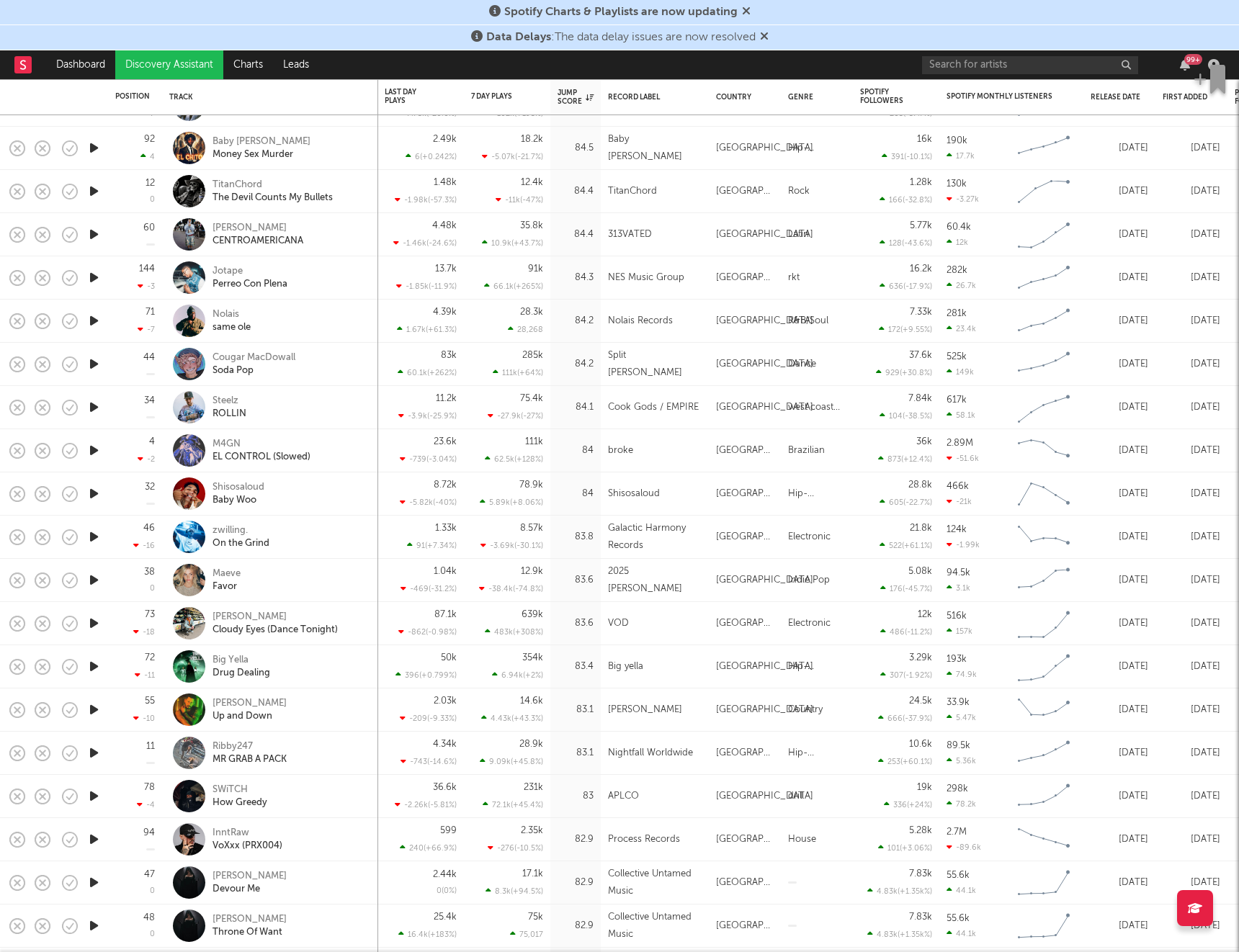
click at [93, 192] on icon "button" at bounding box center [93, 191] width 15 height 18
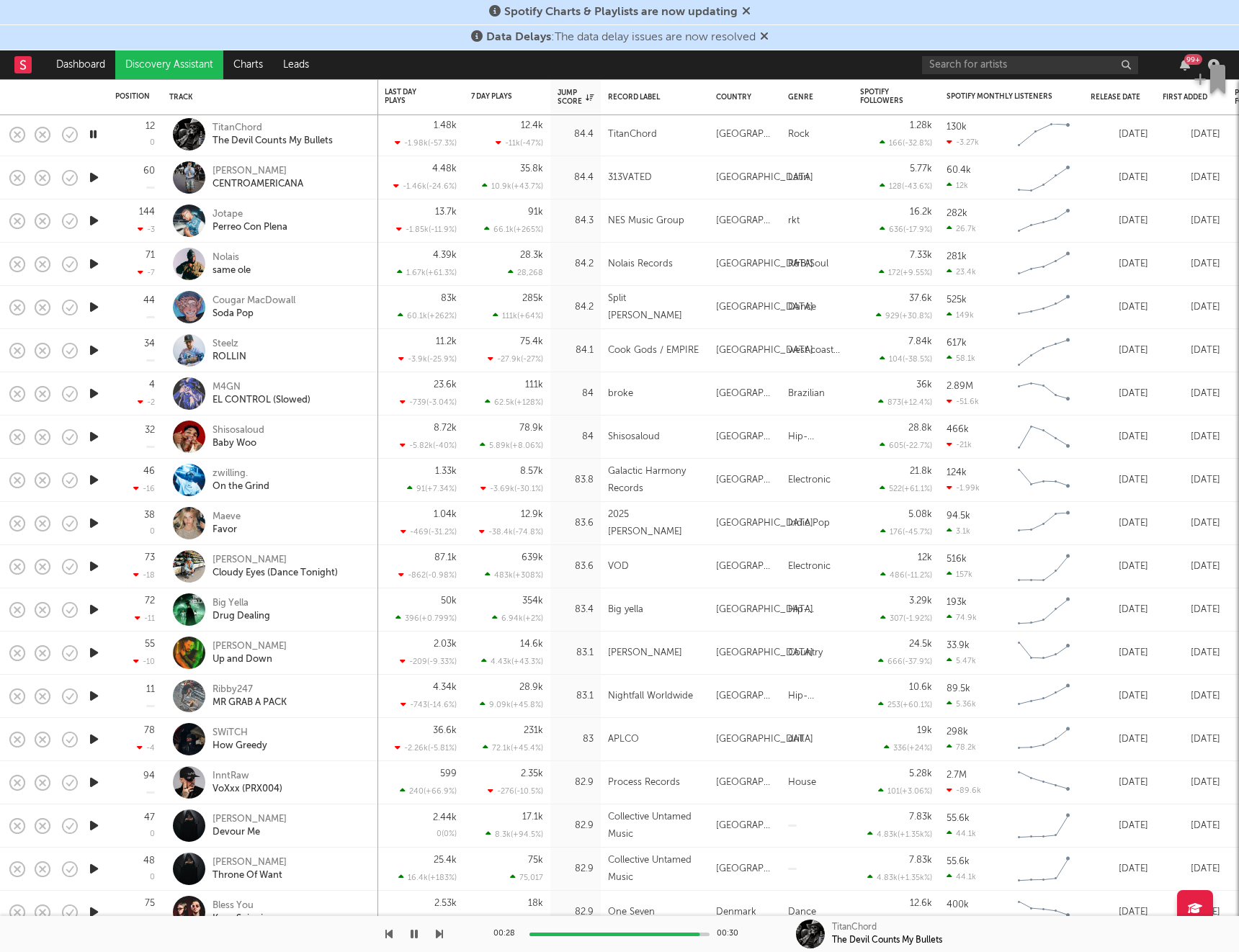
click at [93, 267] on icon "button" at bounding box center [93, 264] width 15 height 18
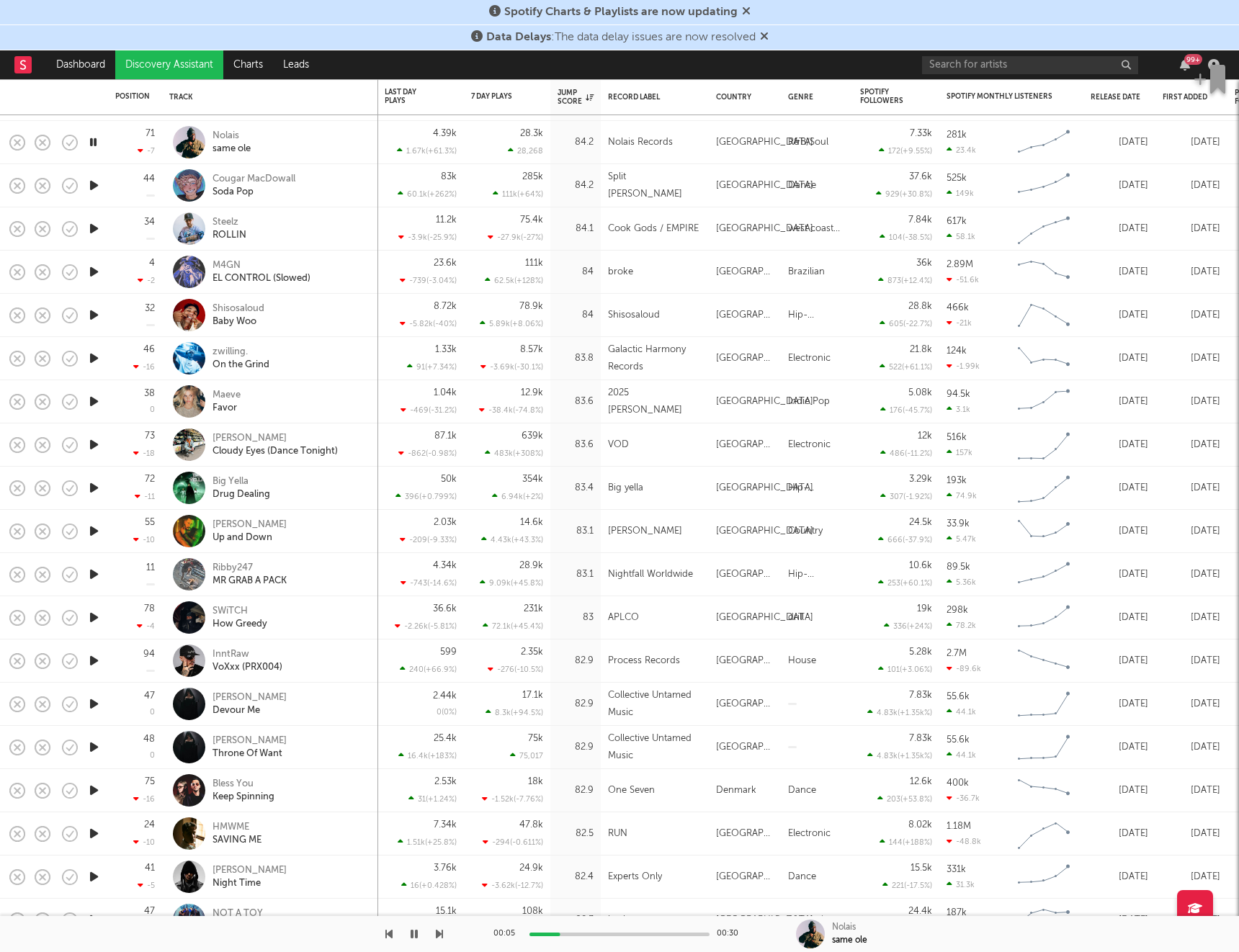
click at [95, 143] on icon "button" at bounding box center [92, 142] width 13 height 18
click at [94, 142] on icon "button" at bounding box center [93, 142] width 15 height 18
click at [92, 186] on icon "button" at bounding box center [93, 186] width 15 height 18
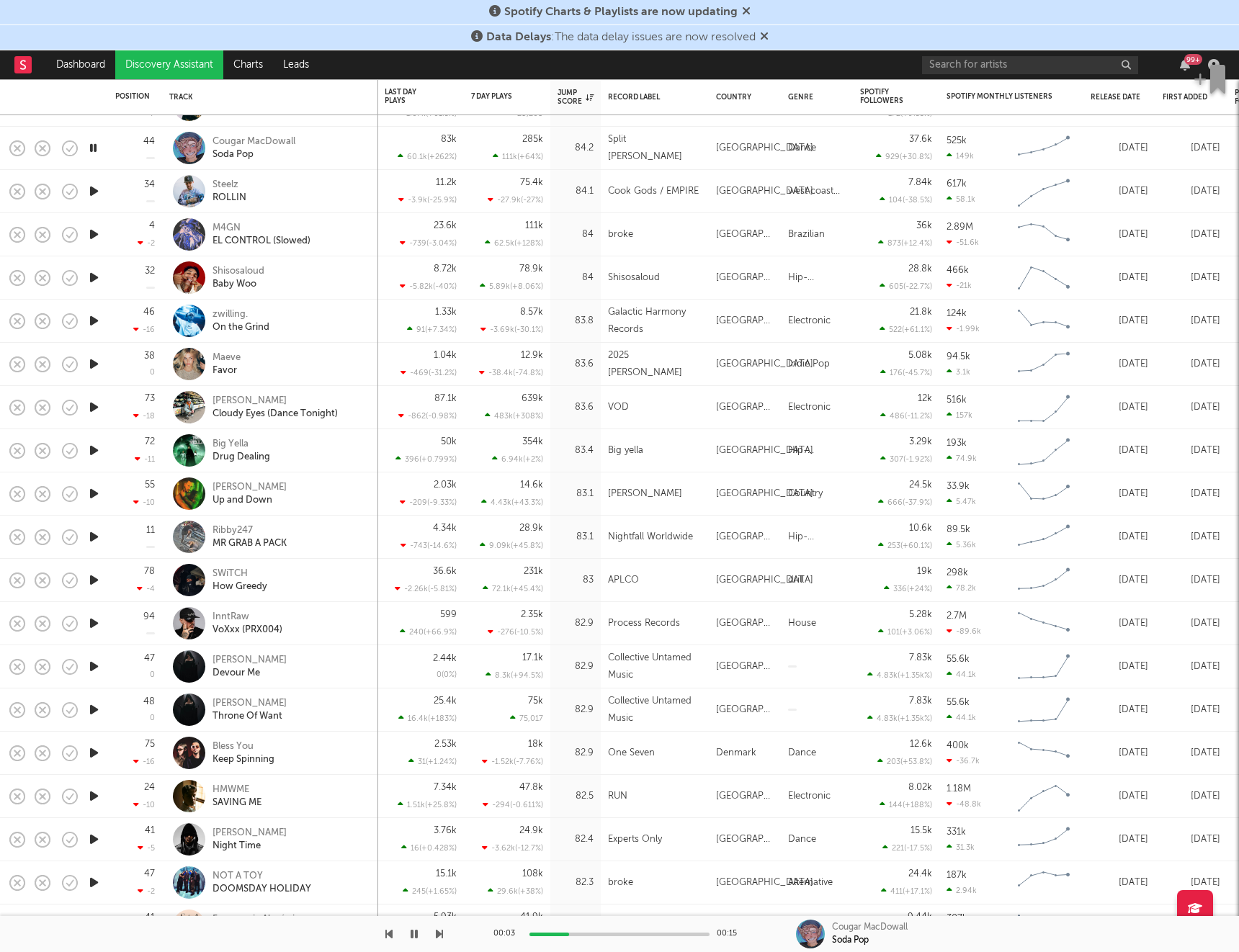
click at [94, 194] on icon "button" at bounding box center [93, 191] width 15 height 18
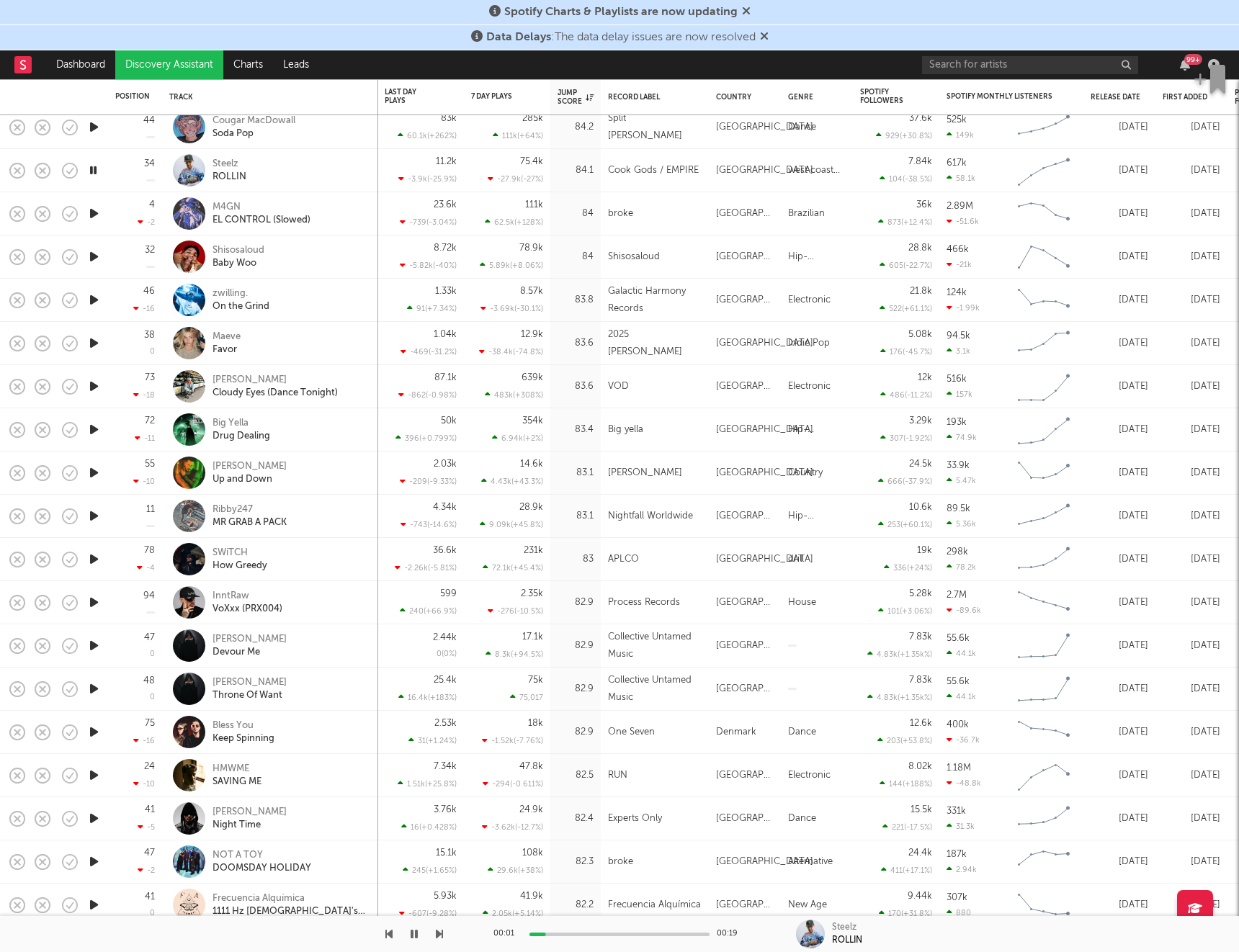
click at [92, 251] on icon "button" at bounding box center [93, 257] width 15 height 18
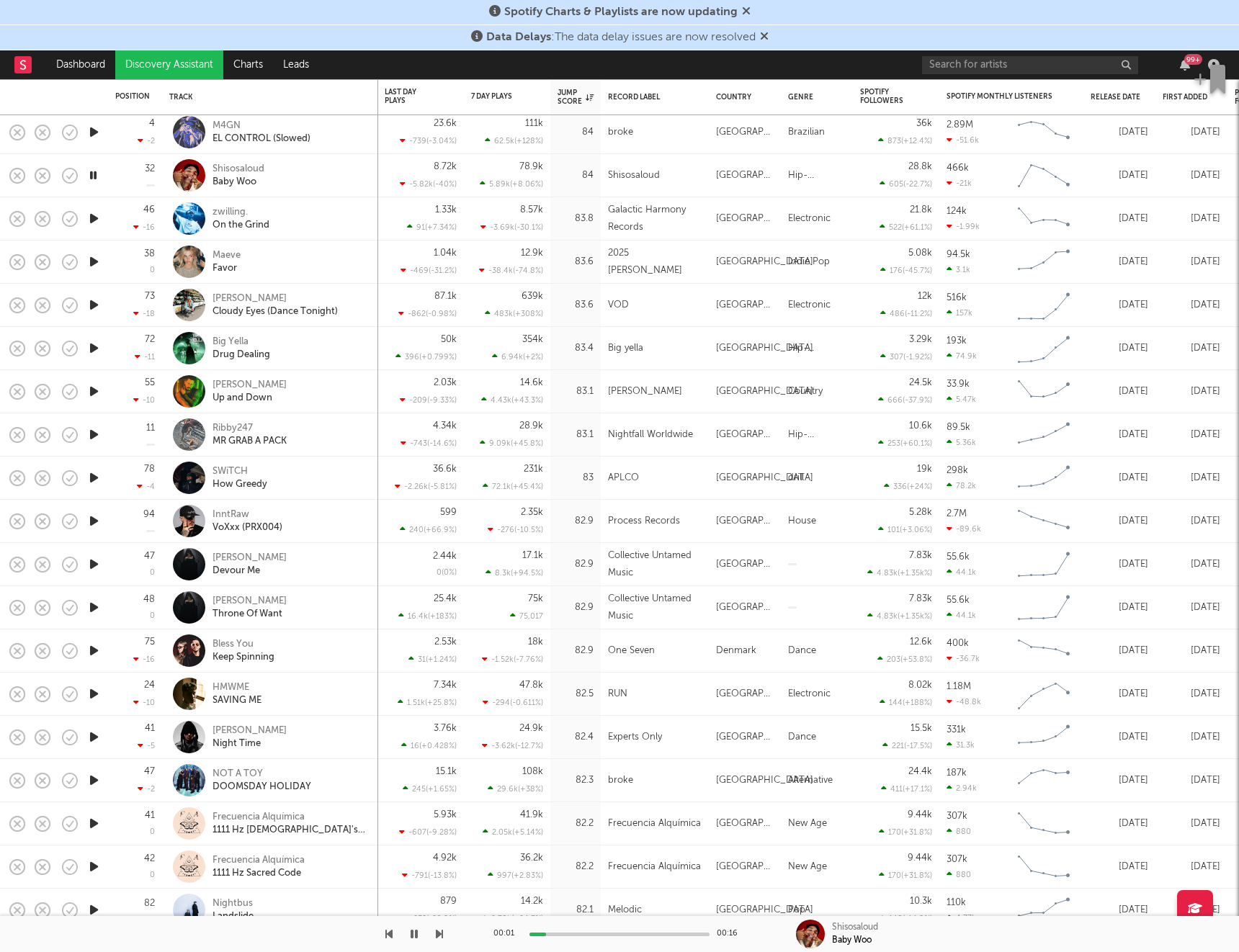
click at [98, 223] on icon "button" at bounding box center [93, 218] width 15 height 18
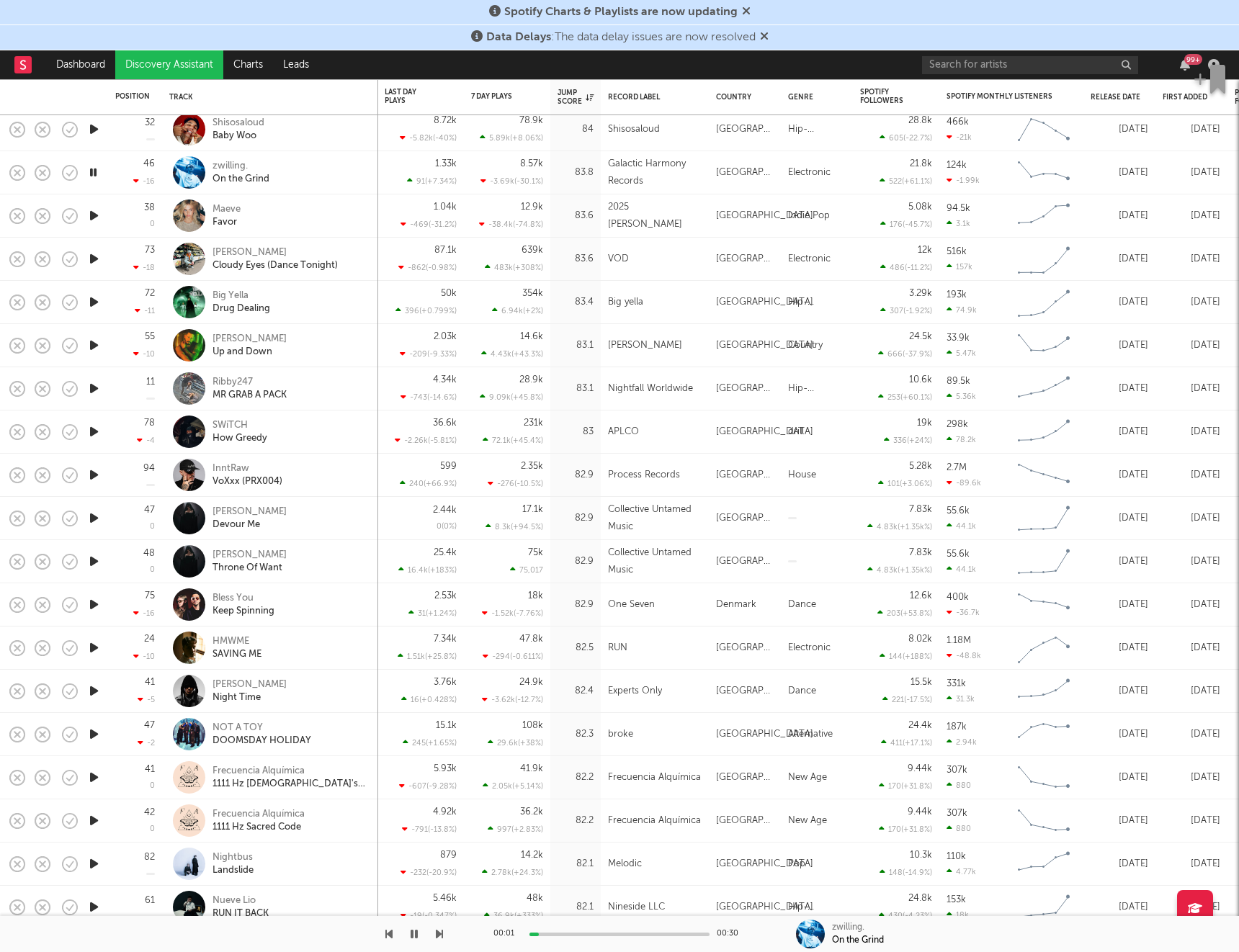
click at [97, 215] on icon "button" at bounding box center [93, 216] width 15 height 18
click at [97, 257] on icon "button" at bounding box center [93, 258] width 15 height 18
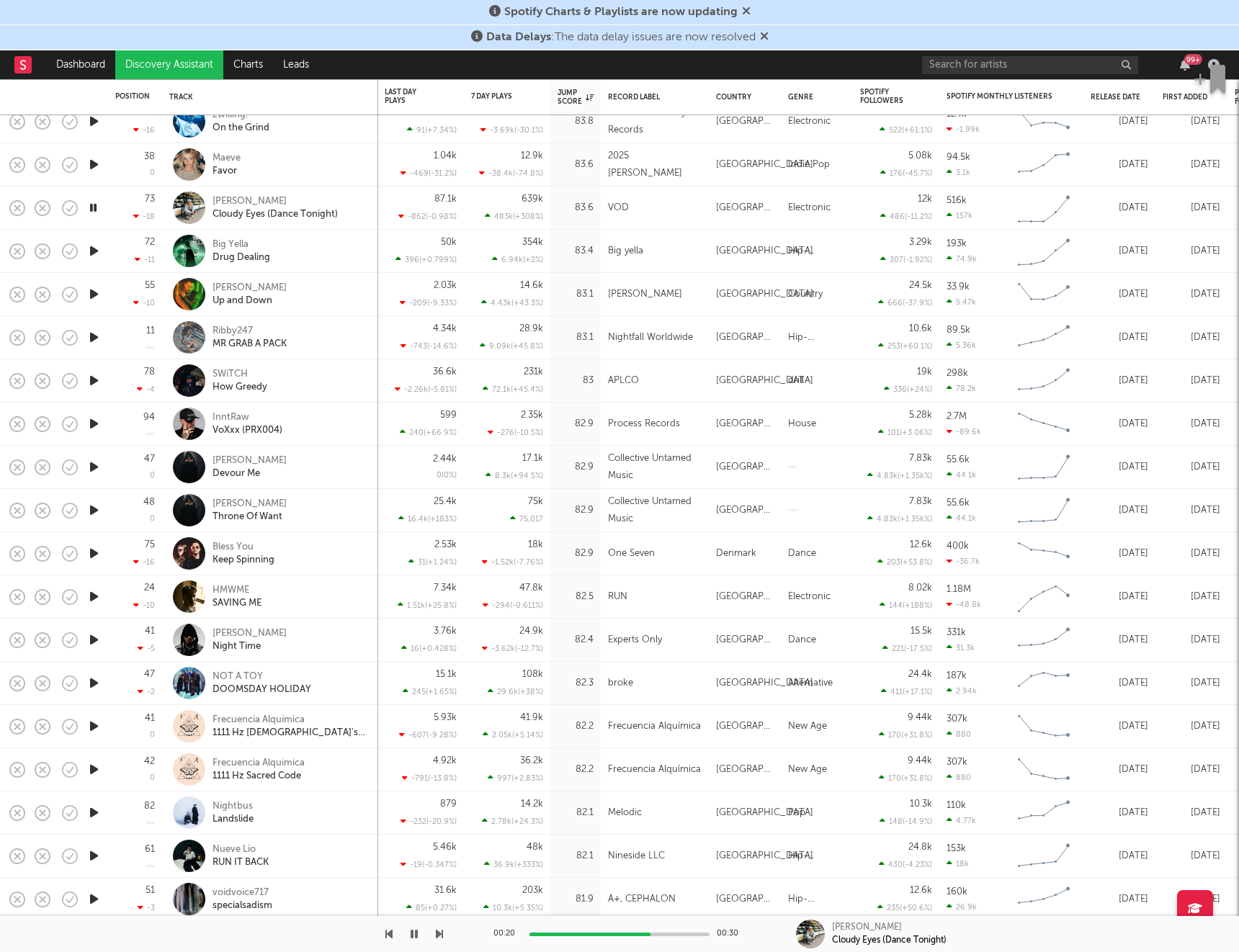
click at [93, 249] on icon "button" at bounding box center [93, 250] width 15 height 18
click at [93, 296] on icon "button" at bounding box center [93, 294] width 15 height 18
click at [93, 296] on icon "button" at bounding box center [92, 294] width 13 height 18
click at [93, 296] on icon "button" at bounding box center [93, 294] width 15 height 18
click at [92, 337] on icon "button" at bounding box center [93, 337] width 15 height 18
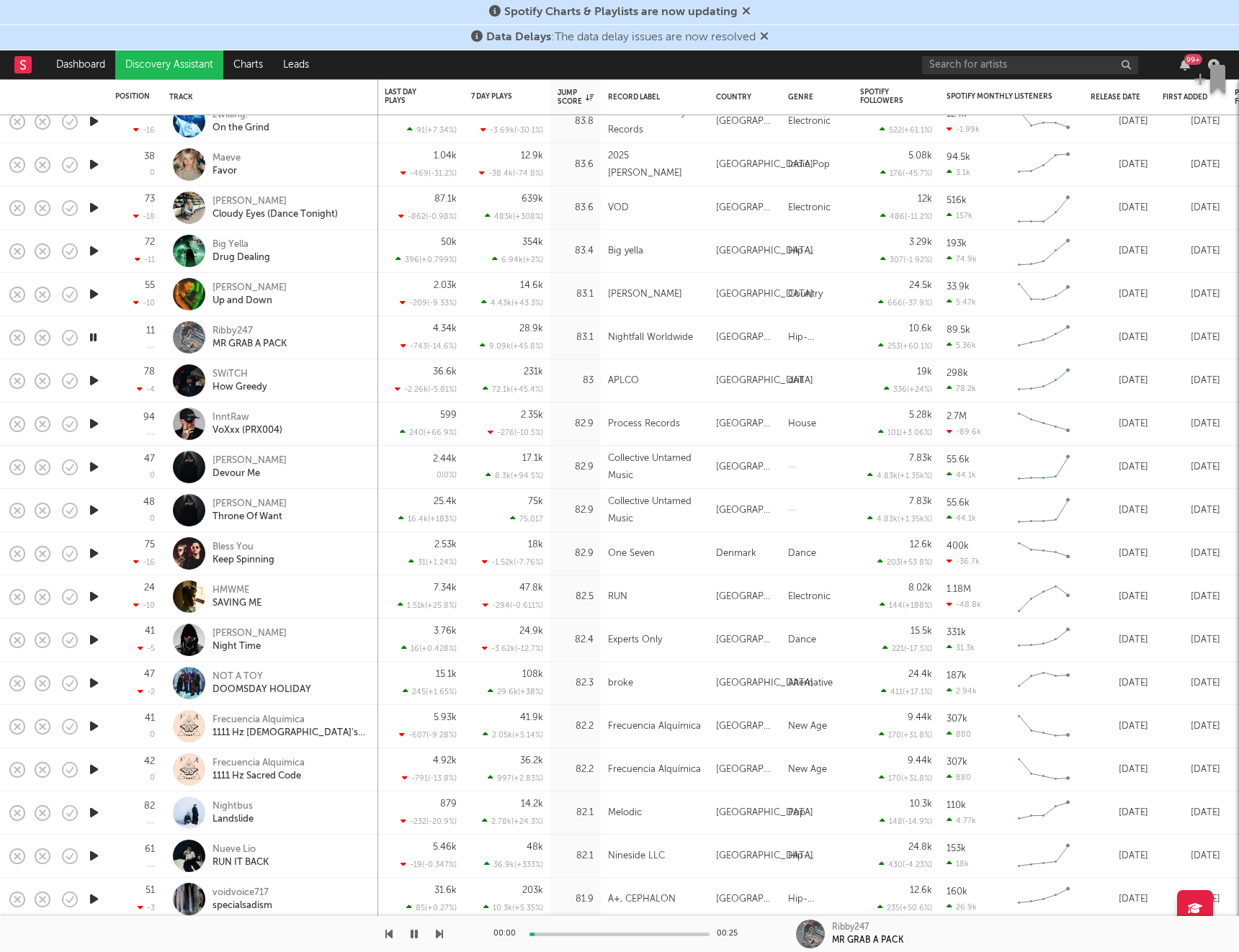
click at [97, 381] on icon "button" at bounding box center [93, 380] width 15 height 18
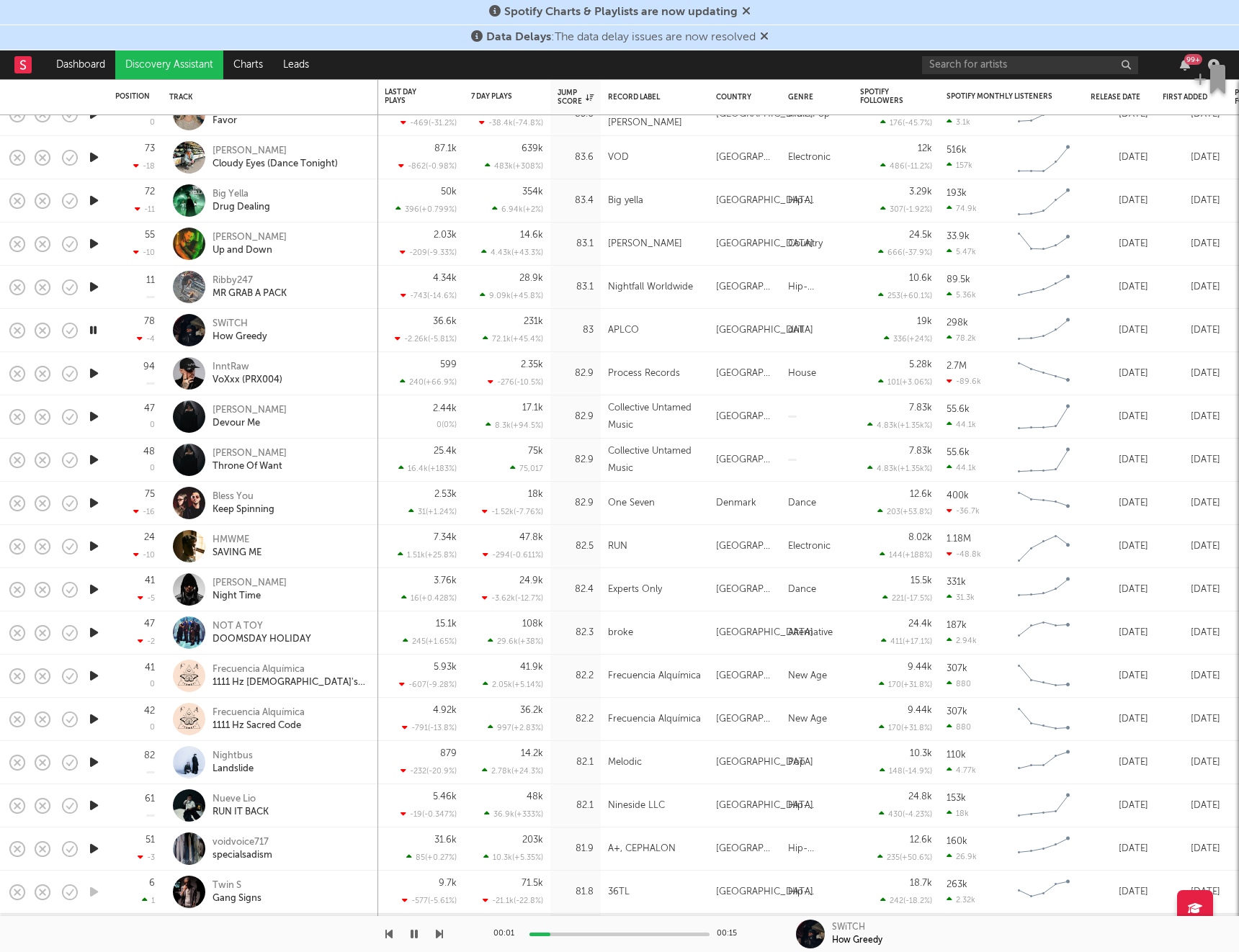
click at [93, 375] on icon "button" at bounding box center [93, 373] width 15 height 18
click at [98, 418] on icon "button" at bounding box center [93, 416] width 15 height 18
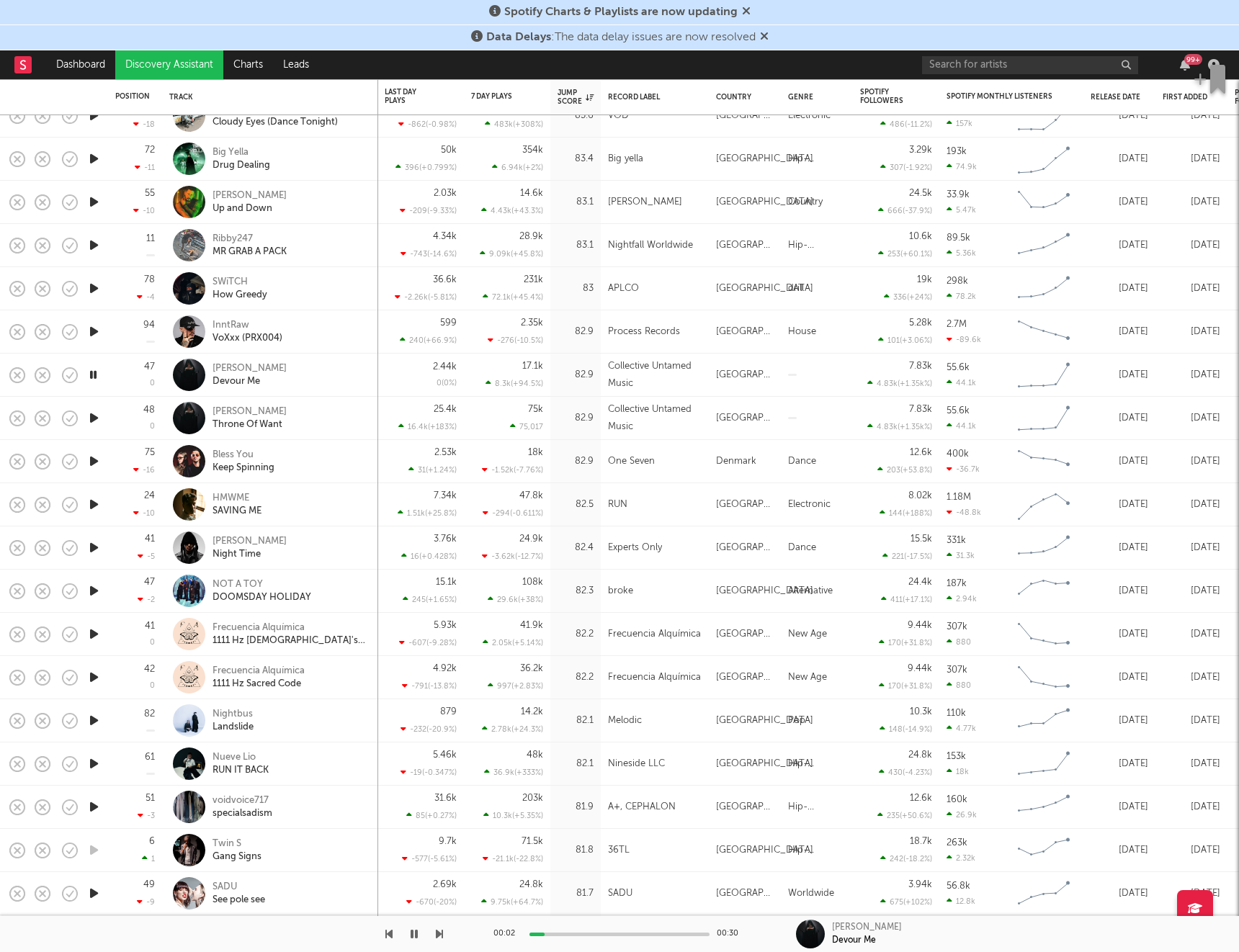
click at [97, 416] on icon "button" at bounding box center [93, 418] width 15 height 18
click at [93, 465] on icon "button" at bounding box center [93, 461] width 15 height 18
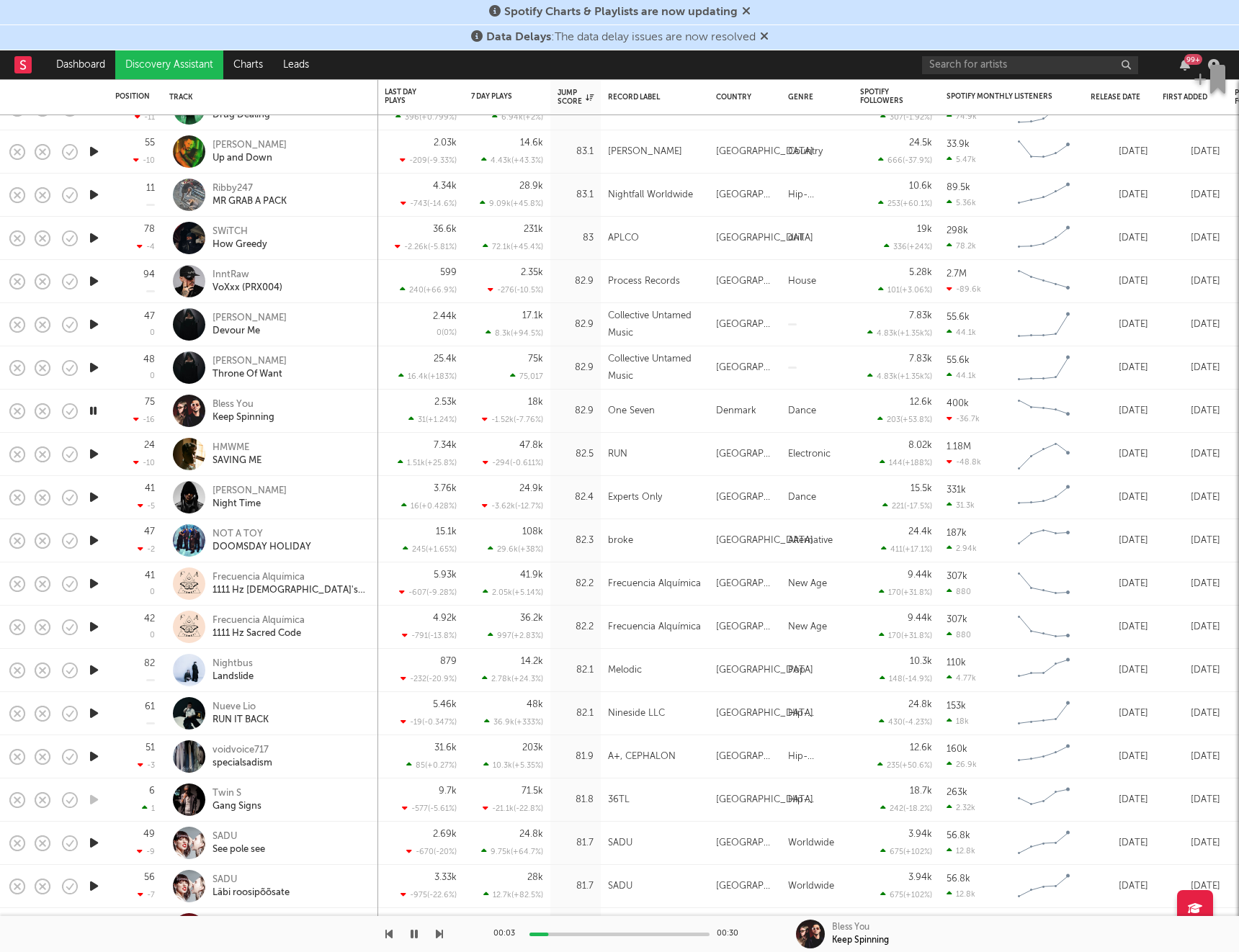
click at [97, 459] on icon "button" at bounding box center [93, 454] width 15 height 18
click at [98, 501] on icon "button" at bounding box center [93, 497] width 15 height 18
click at [93, 543] on icon "button" at bounding box center [93, 540] width 15 height 18
click at [93, 668] on icon "button" at bounding box center [93, 670] width 15 height 18
click at [93, 668] on icon "button" at bounding box center [92, 670] width 13 height 18
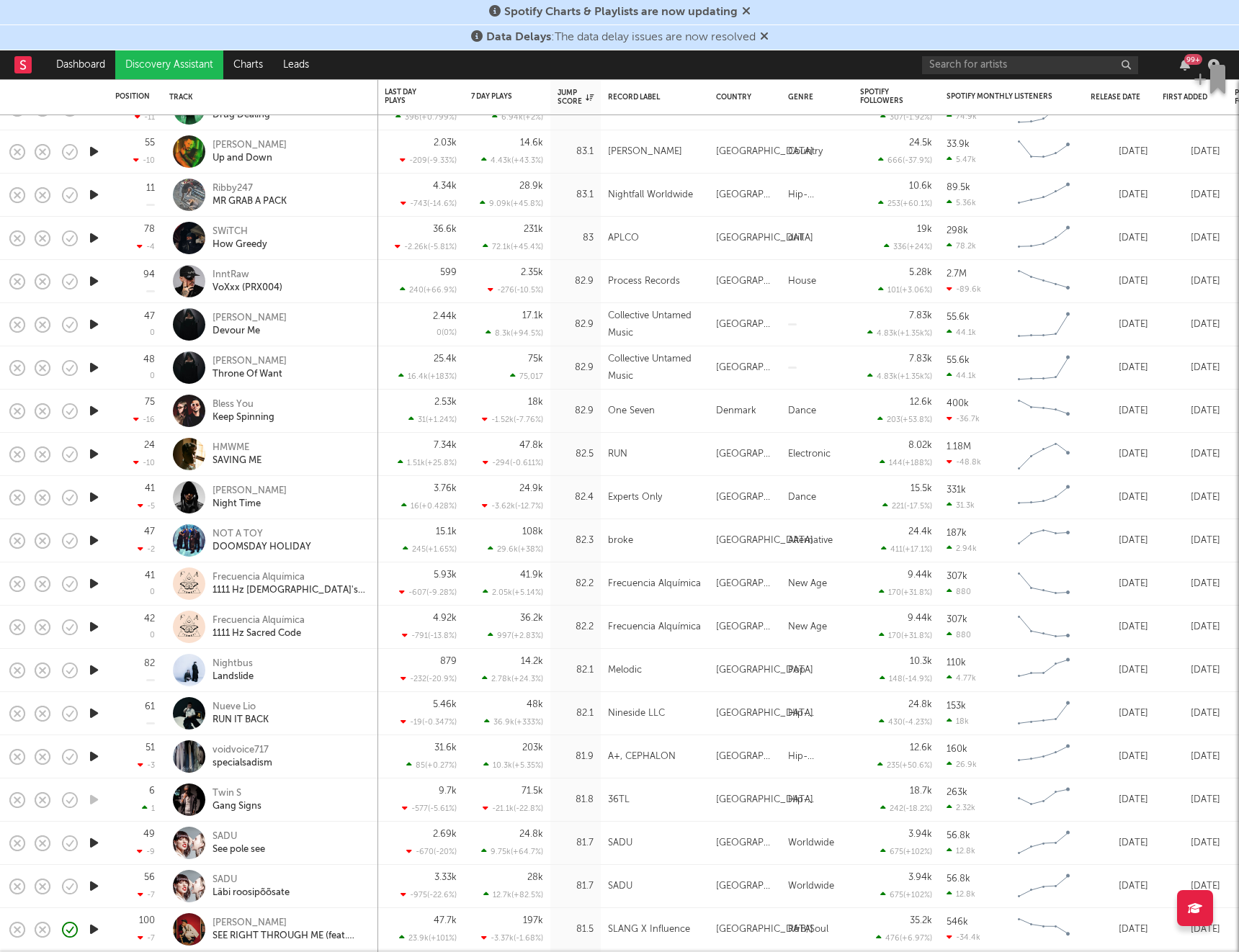
click at [95, 244] on icon "button" at bounding box center [93, 238] width 15 height 18
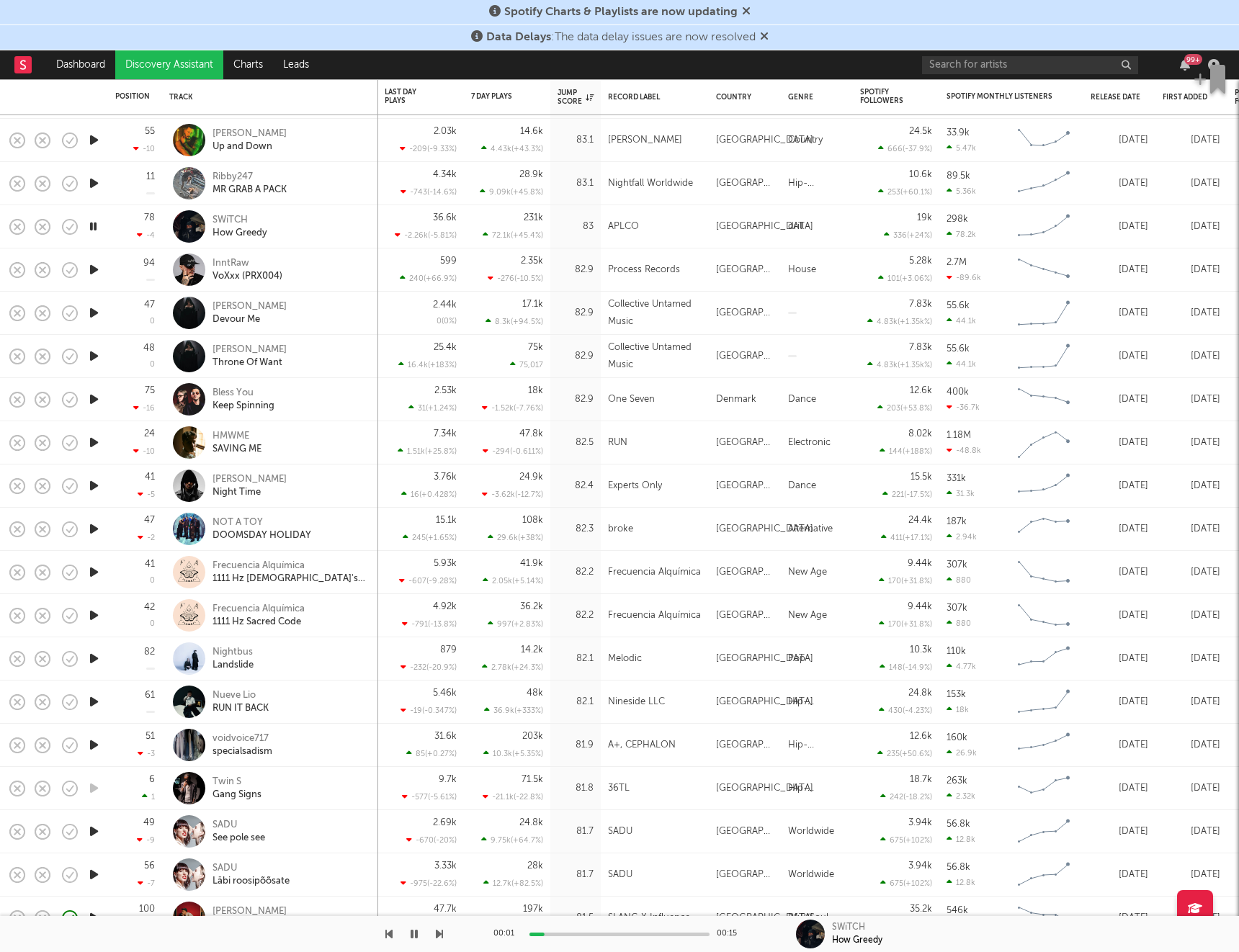
click at [95, 268] on icon "button" at bounding box center [93, 270] width 15 height 18
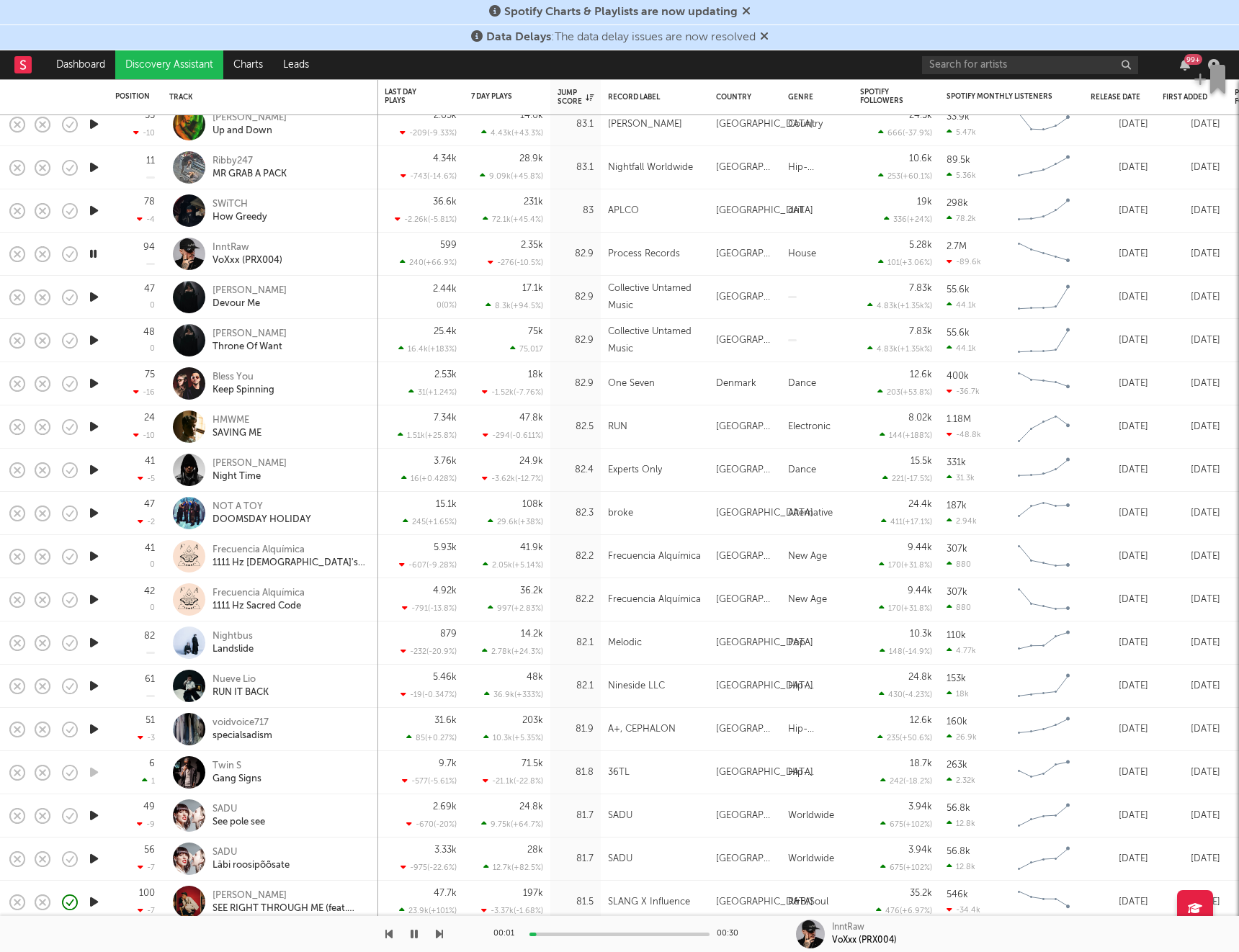
click at [94, 290] on icon "button" at bounding box center [93, 297] width 15 height 18
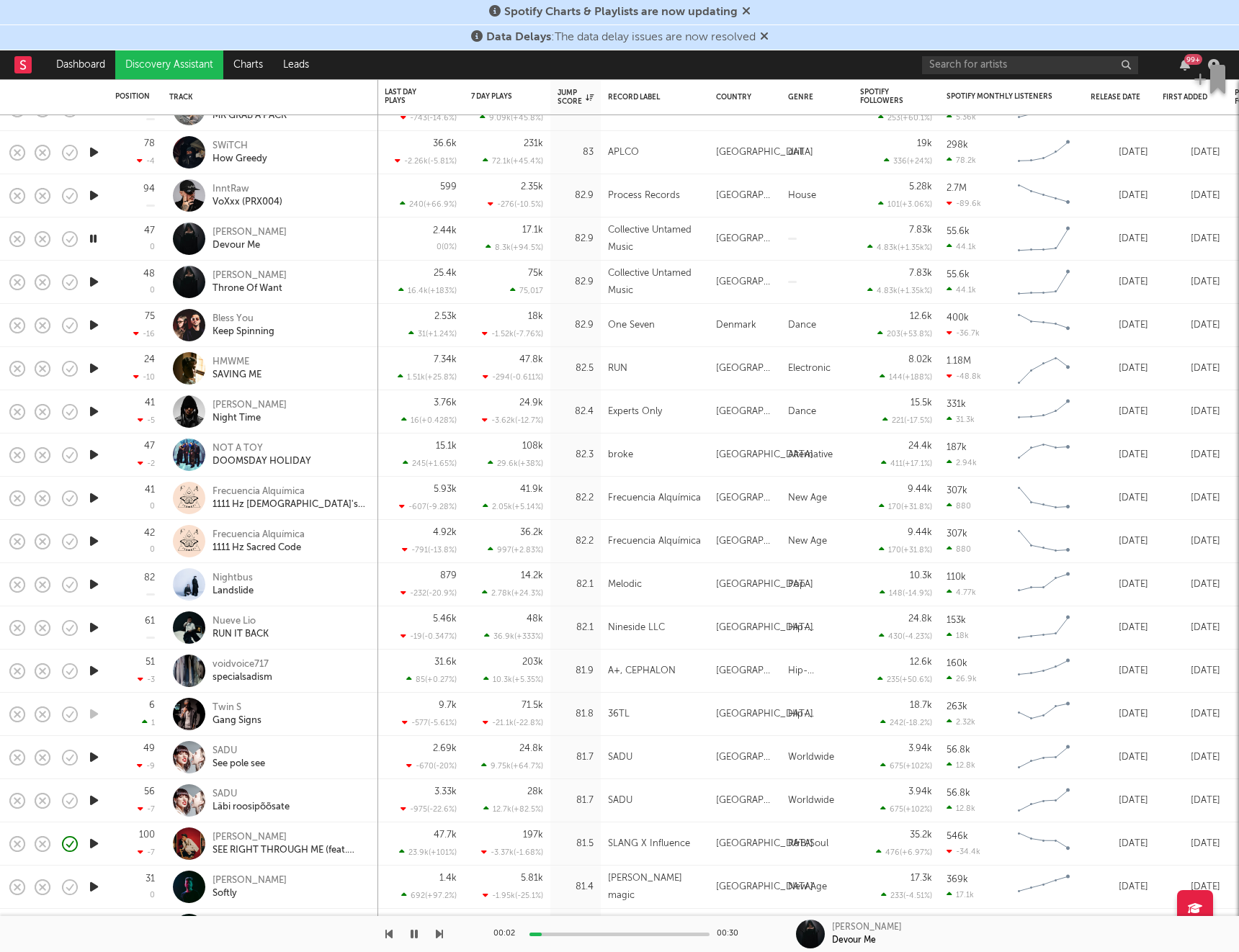
click at [94, 276] on icon "button" at bounding box center [93, 282] width 15 height 18
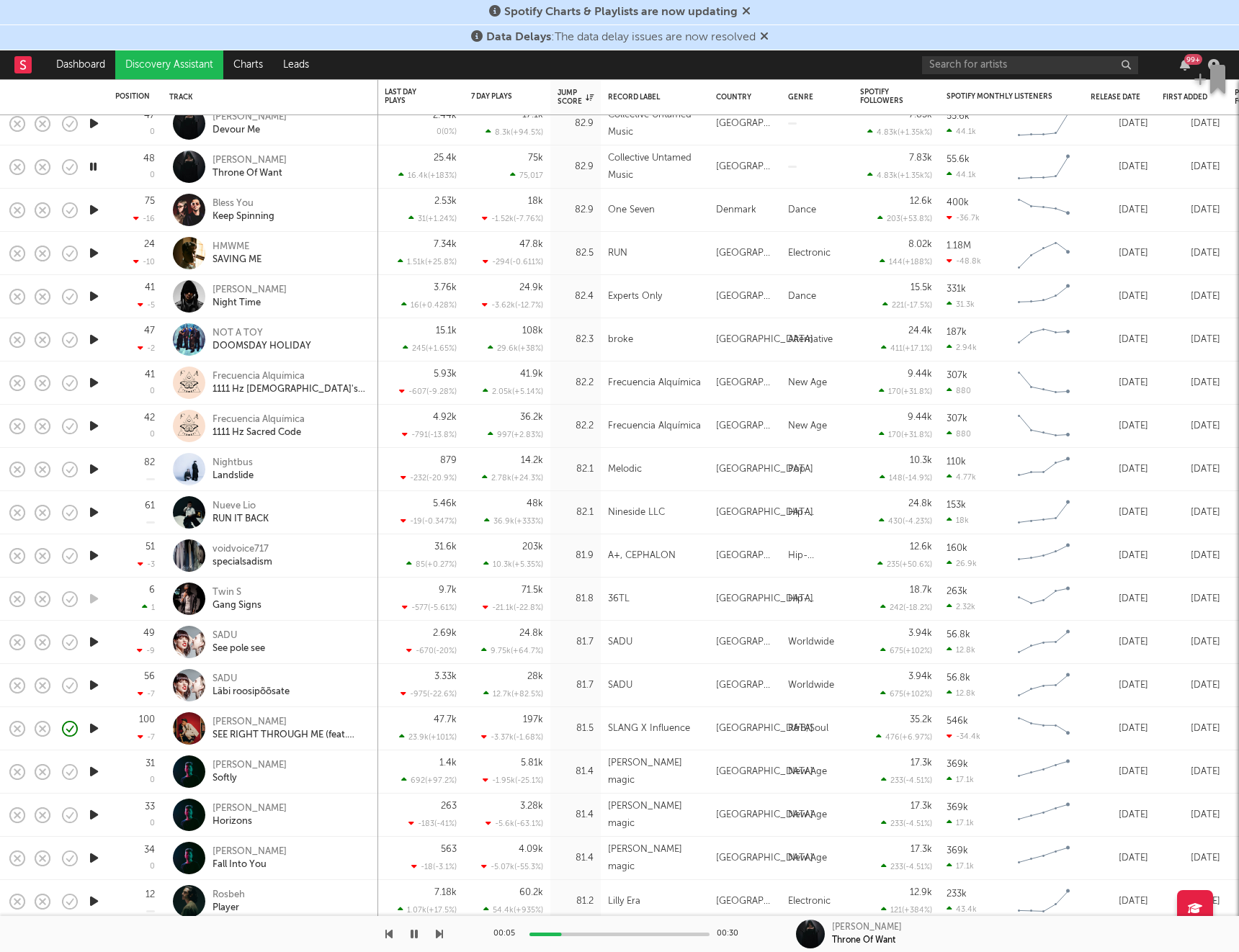
click at [97, 211] on icon "button" at bounding box center [93, 210] width 15 height 18
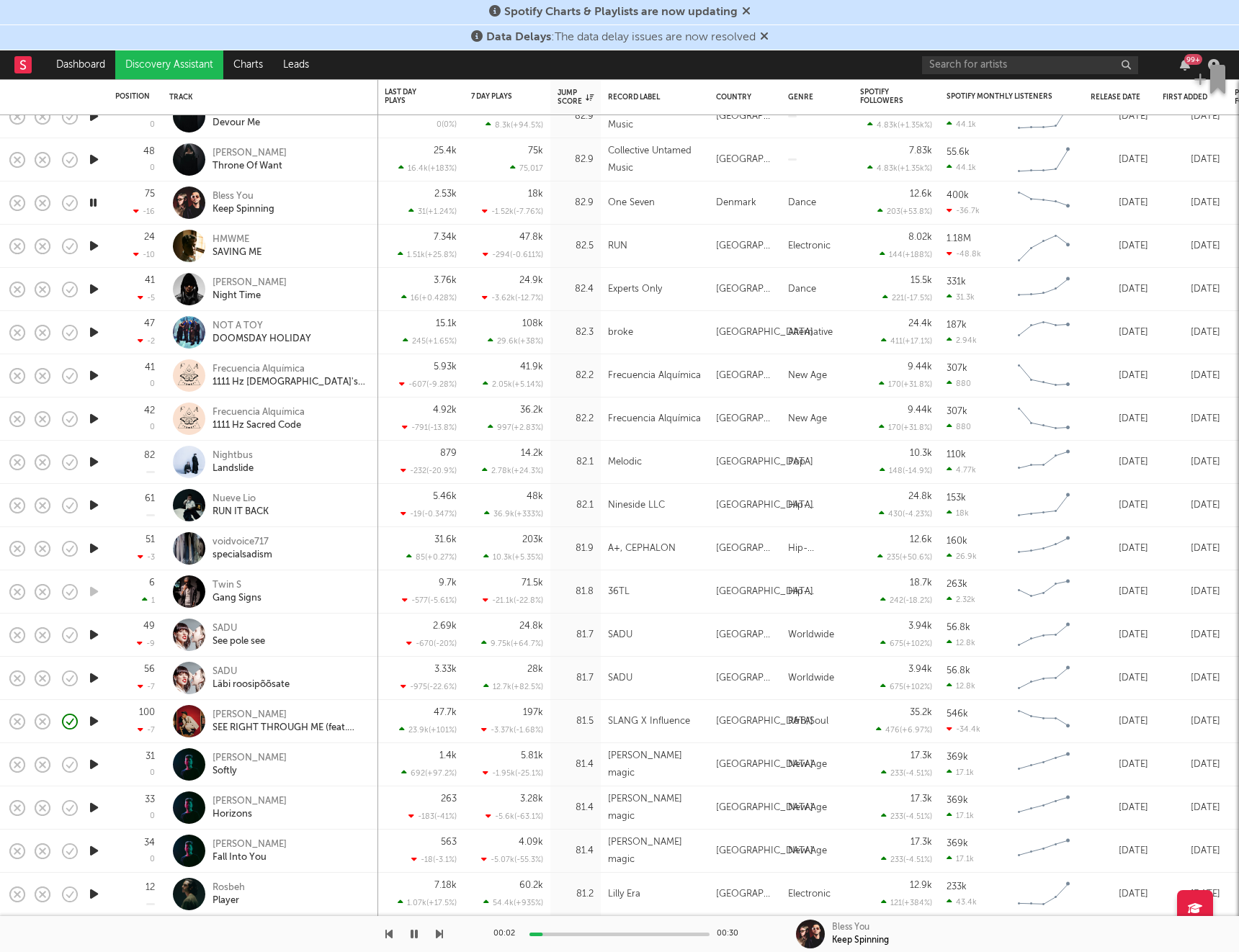
click at [94, 250] on icon "button" at bounding box center [93, 246] width 15 height 18
click at [95, 288] on icon "button" at bounding box center [93, 289] width 15 height 18
click at [99, 332] on icon "button" at bounding box center [93, 332] width 15 height 18
click at [97, 463] on icon "button" at bounding box center [93, 462] width 15 height 18
click at [101, 501] on icon "button" at bounding box center [93, 505] width 15 height 18
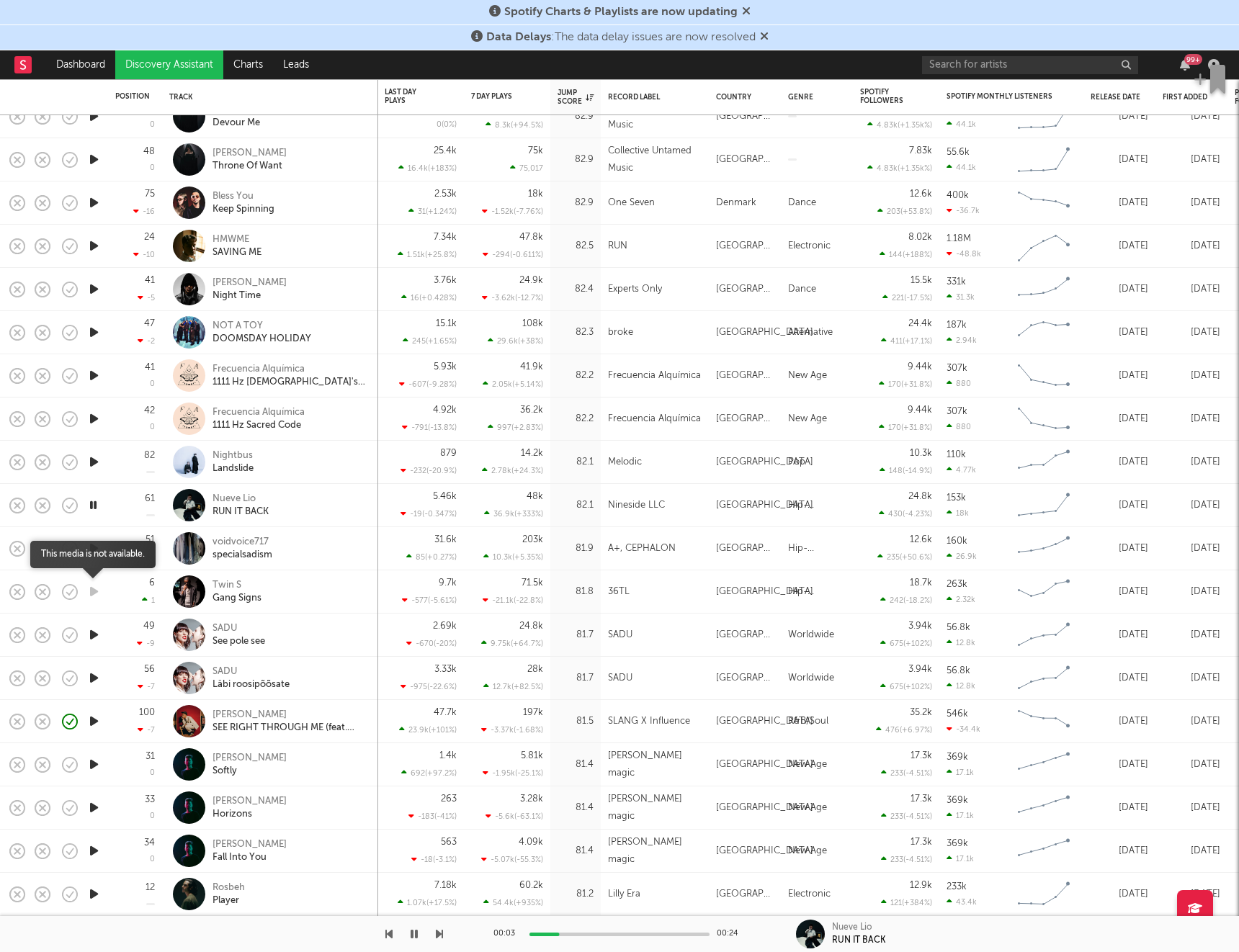
click at [95, 597] on icon "button" at bounding box center [93, 591] width 15 height 18
click at [97, 639] on icon "button" at bounding box center [93, 635] width 15 height 18
click at [97, 763] on icon "button" at bounding box center [93, 765] width 15 height 18
click at [93, 889] on icon "button" at bounding box center [93, 893] width 15 height 18
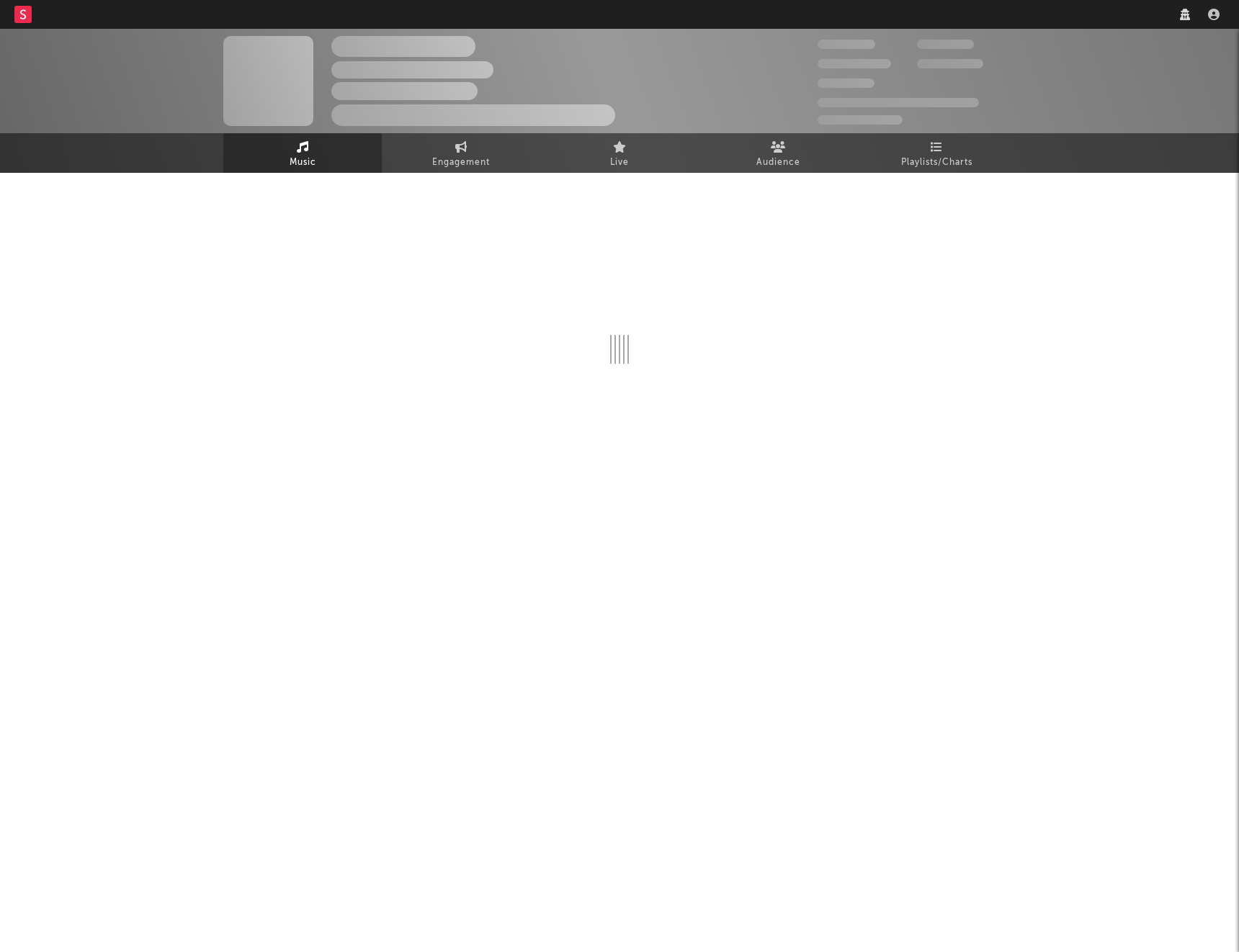
select select "6m"
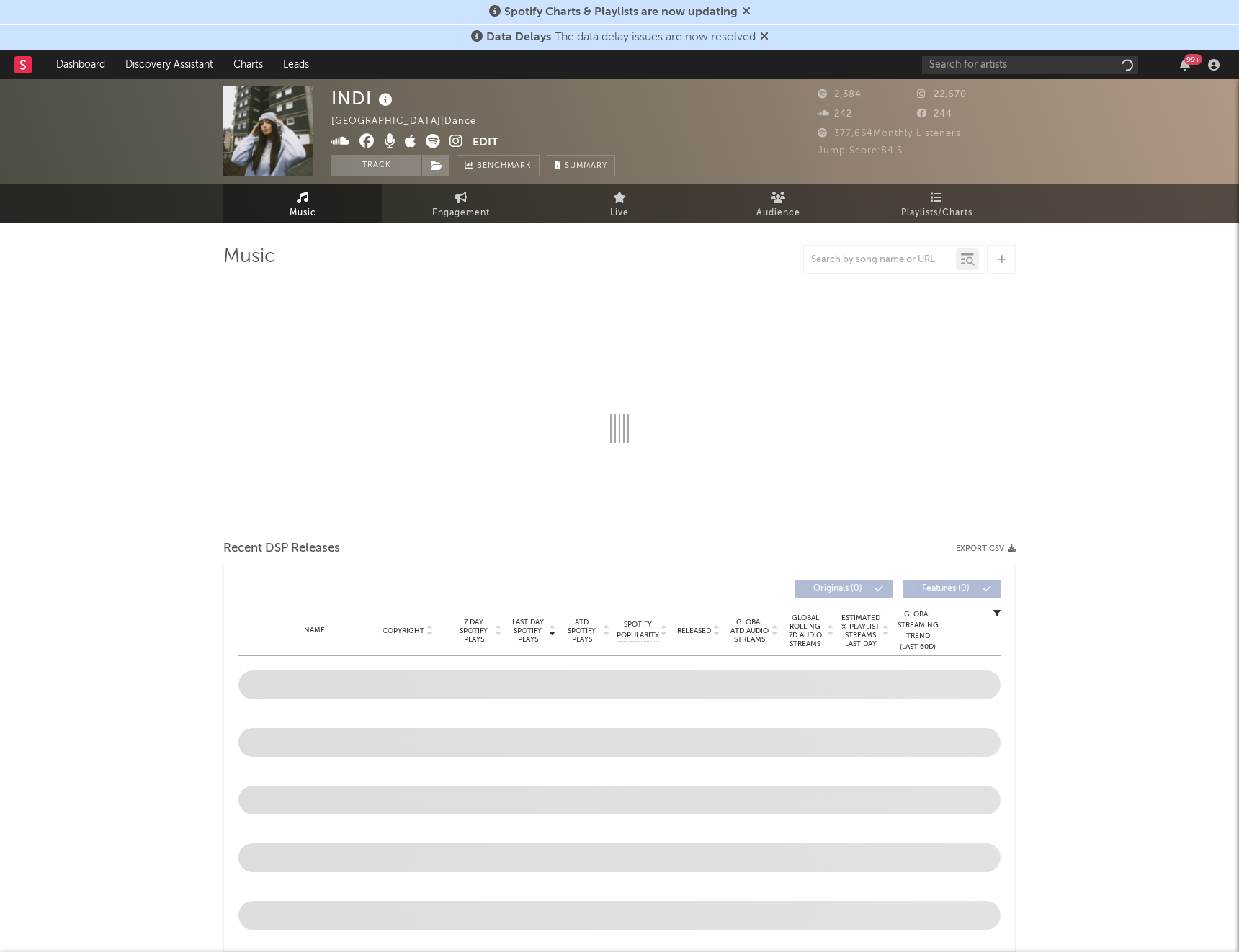
select select "1w"
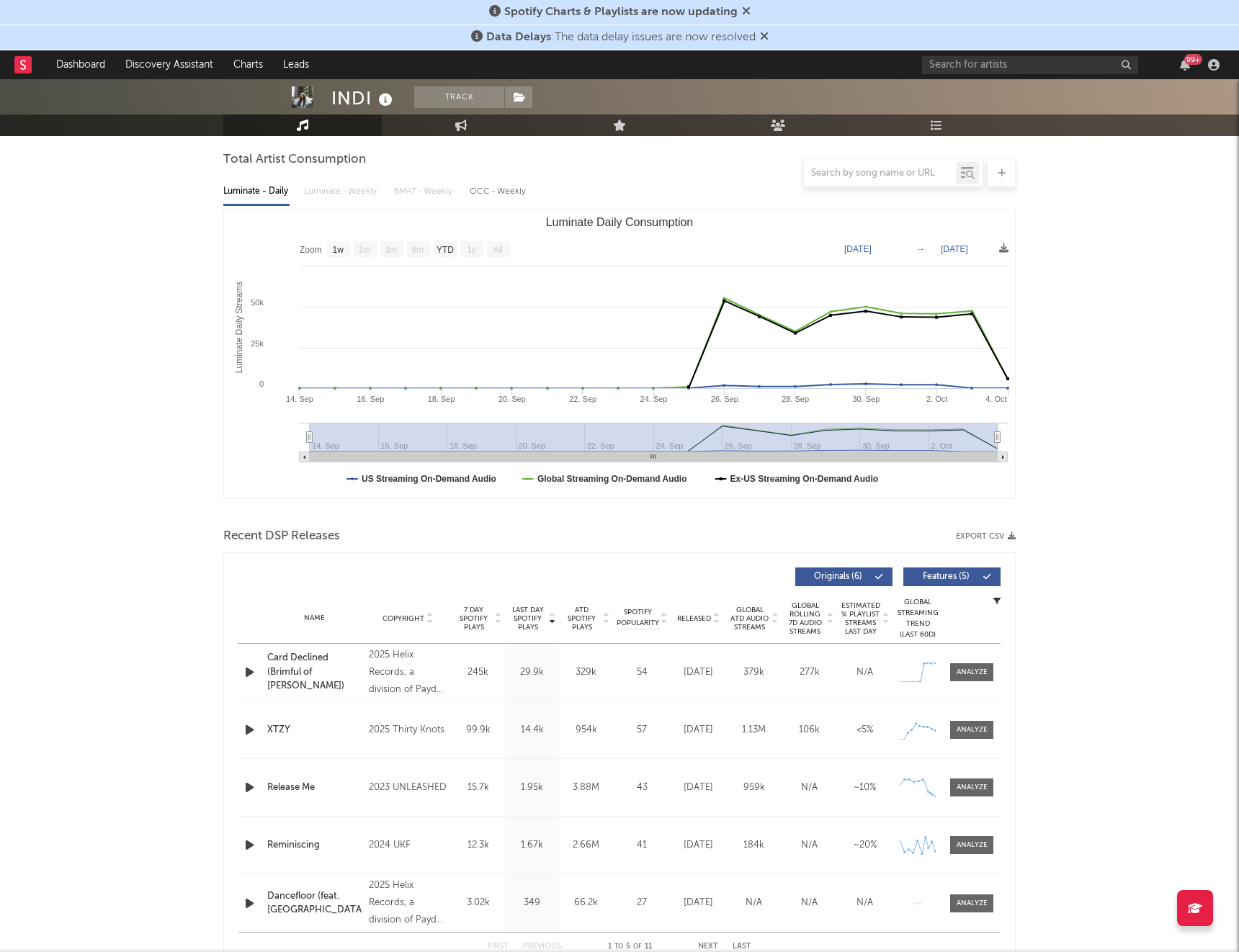
scroll to position [129, 0]
